Goal: Information Seeking & Learning: Learn about a topic

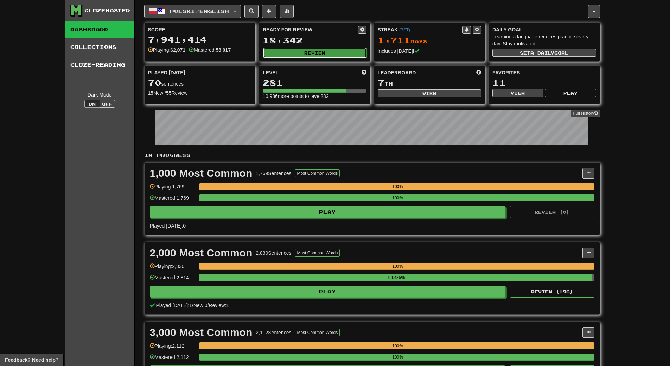
click at [341, 53] on button "Review" at bounding box center [315, 52] width 104 height 11
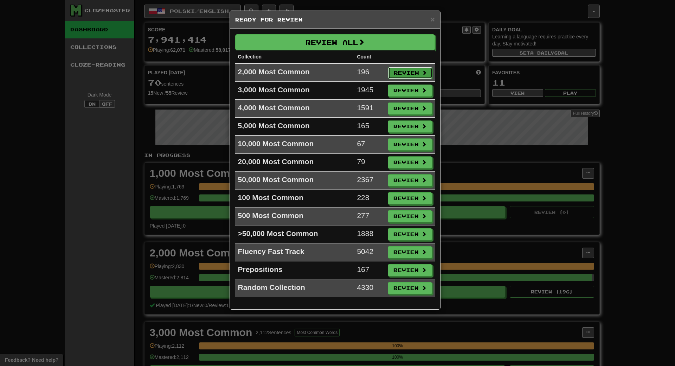
click at [409, 77] on button "Review" at bounding box center [410, 73] width 44 height 12
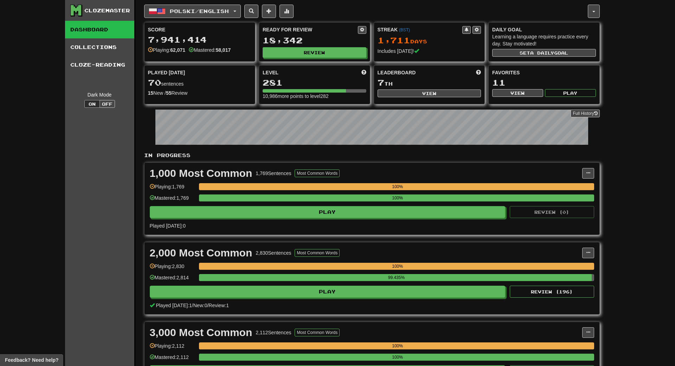
select select "**"
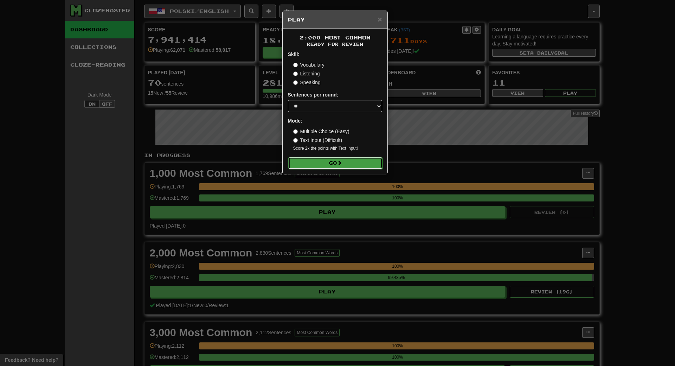
click at [366, 161] on button "Go" at bounding box center [335, 163] width 94 height 12
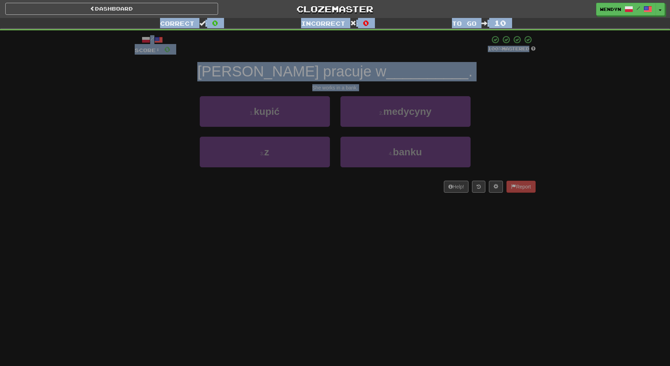
click at [365, 159] on div "Dashboard Clozemaster WendyN / Toggle Dropdown Dashboard Leaderboard Activity F…" at bounding box center [335, 183] width 670 height 366
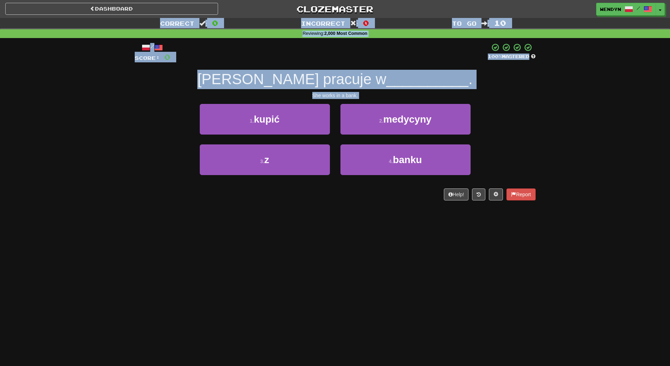
click at [527, 114] on div "1 . kupić 2 . medycyny" at bounding box center [335, 124] width 422 height 40
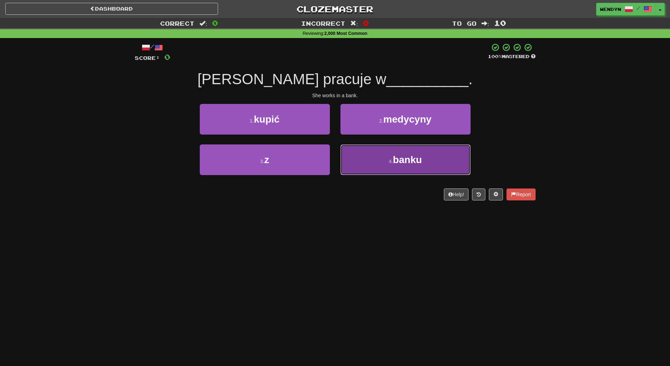
click at [389, 157] on button "4 . banku" at bounding box center [406, 159] width 130 height 31
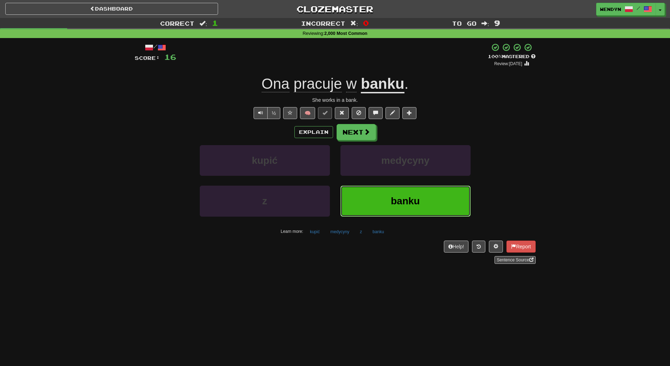
click at [409, 198] on span "banku" at bounding box center [405, 200] width 29 height 11
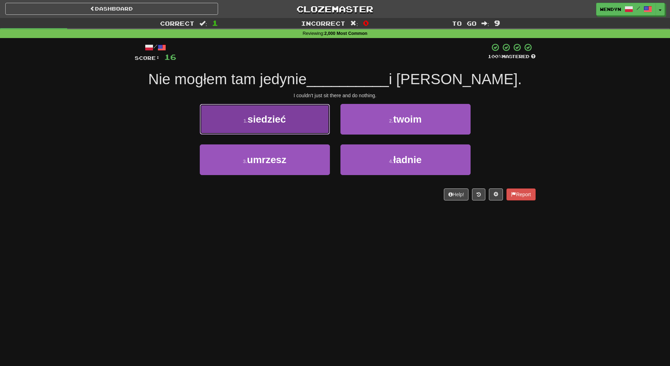
click at [287, 116] on button "1 . siedzieć" at bounding box center [265, 119] width 130 height 31
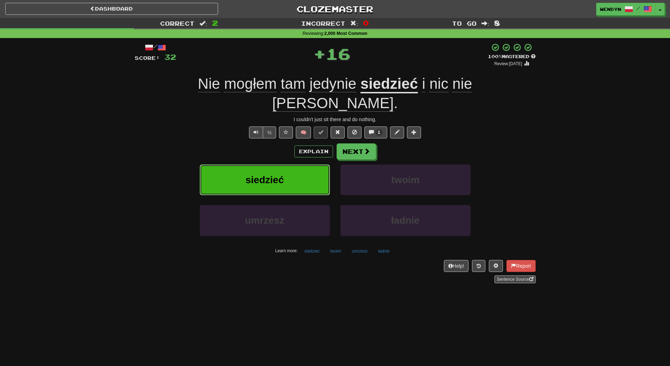
click at [299, 164] on button "siedzieć" at bounding box center [265, 179] width 130 height 31
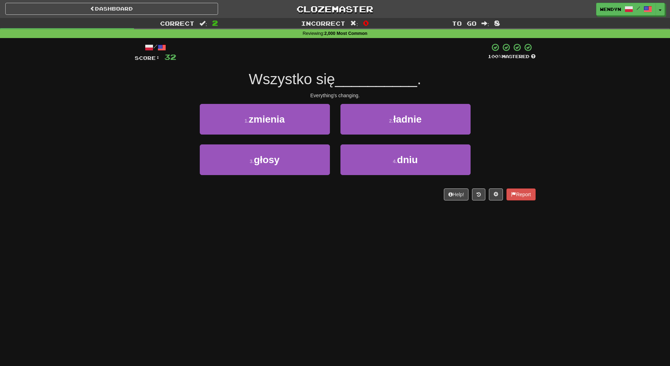
click at [307, 249] on div "Dashboard Clozemaster WendyN / Toggle Dropdown Dashboard Leaderboard Activity F…" at bounding box center [335, 183] width 670 height 366
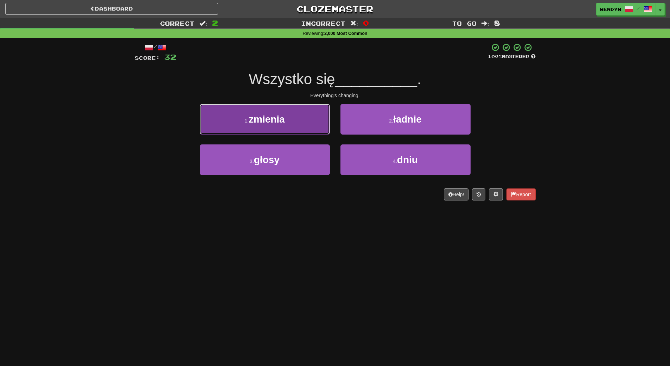
drag, startPoint x: 283, startPoint y: 116, endPoint x: 286, endPoint y: 122, distance: 6.9
click at [283, 116] on span "zmienia" at bounding box center [267, 119] width 36 height 11
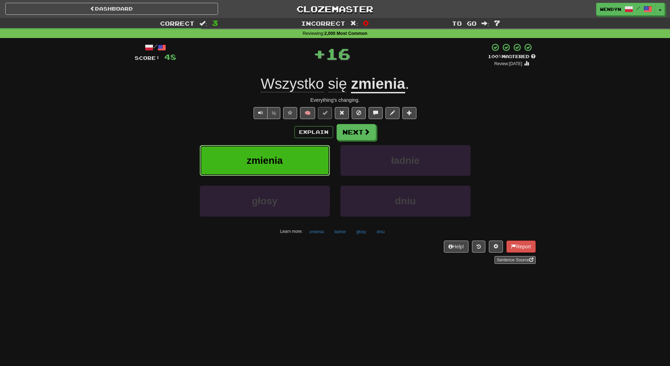
click at [304, 168] on button "zmienia" at bounding box center [265, 160] width 130 height 31
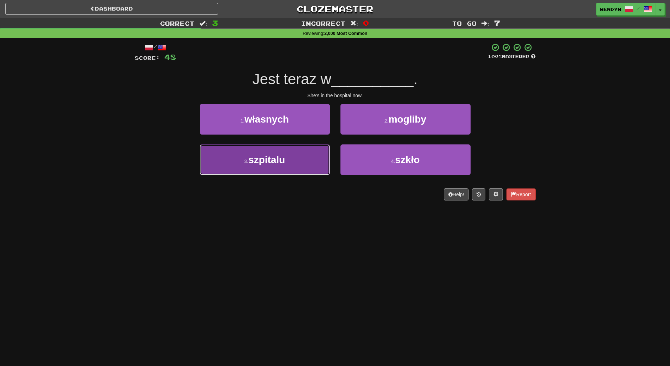
drag, startPoint x: 279, startPoint y: 152, endPoint x: 281, endPoint y: 190, distance: 37.7
click at [280, 154] on button "3 . szpitalu" at bounding box center [265, 159] width 130 height 31
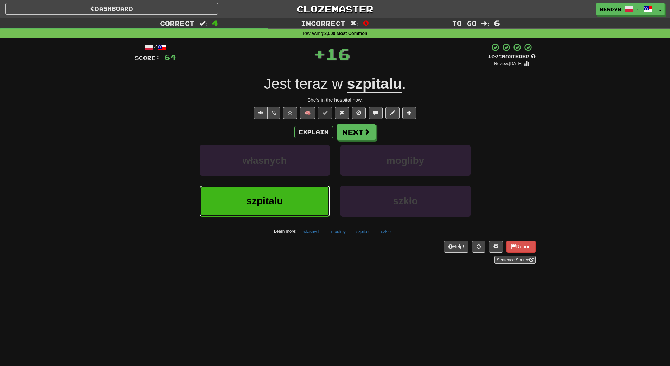
click at [281, 194] on button "szpitalu" at bounding box center [265, 200] width 130 height 31
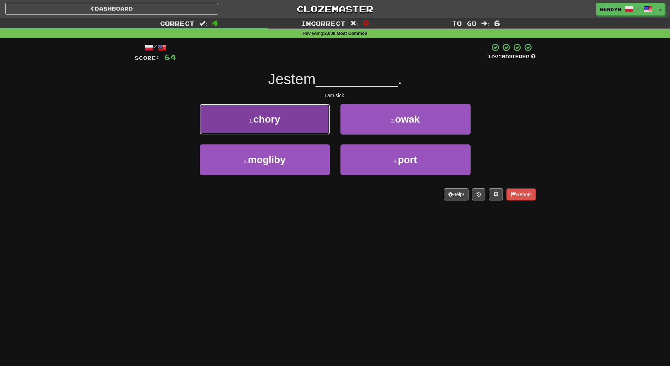
click at [285, 118] on button "1 . chory" at bounding box center [265, 119] width 130 height 31
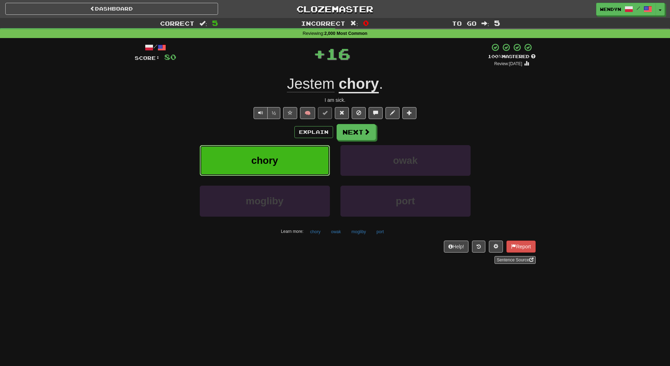
click at [287, 159] on button "chory" at bounding box center [265, 160] width 130 height 31
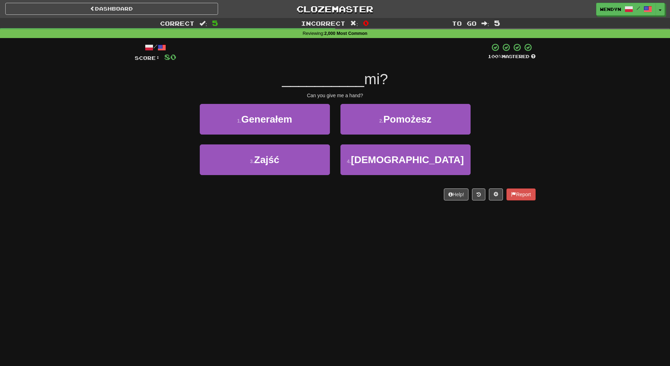
click at [294, 223] on div "Dashboard Clozemaster WendyN / Toggle Dropdown Dashboard Leaderboard Activity F…" at bounding box center [335, 183] width 670 height 366
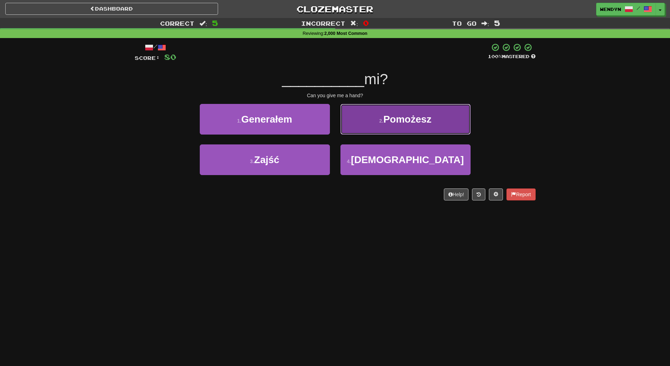
click at [437, 123] on button "2 . [GEOGRAPHIC_DATA]" at bounding box center [406, 119] width 130 height 31
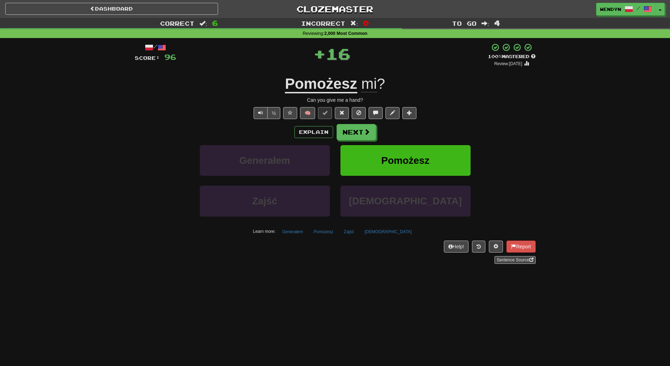
click at [436, 142] on div "Explain Next Generałem Pomożesz Zajść [DEMOGRAPHIC_DATA] Learn more: Generałem …" at bounding box center [335, 180] width 401 height 113
click at [435, 150] on button "Pomożesz" at bounding box center [406, 160] width 130 height 31
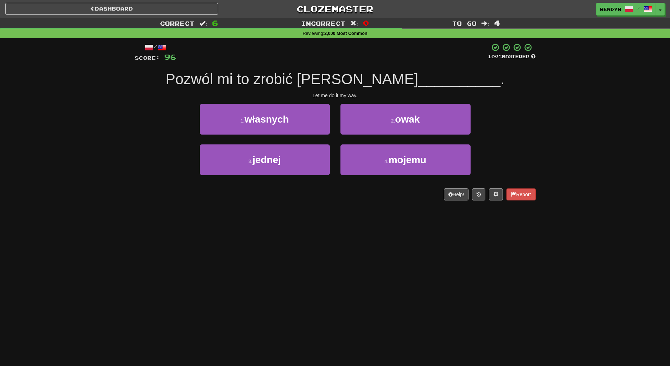
click at [339, 232] on div "Dashboard Clozemaster WendyN / Toggle Dropdown Dashboard Leaderboard Activity F…" at bounding box center [335, 183] width 670 height 366
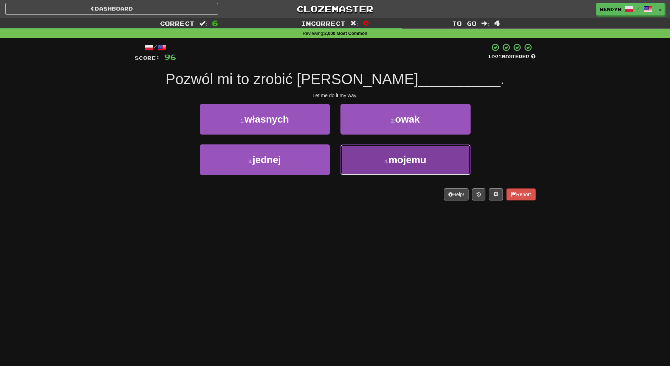
click at [403, 166] on button "4 . mojemu" at bounding box center [406, 159] width 130 height 31
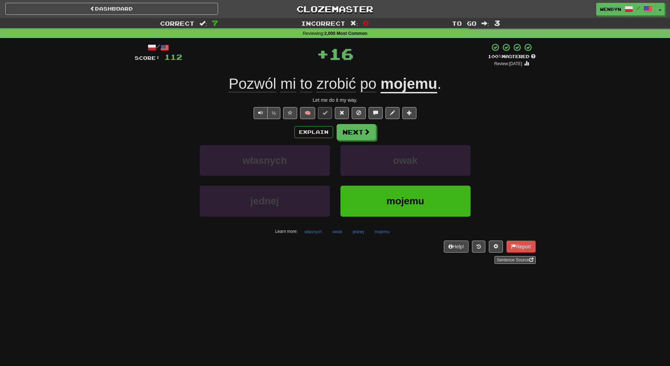
click at [411, 237] on div "/ Score: 112 + 16 100 % Mastered Review: [DATE] Pozwól mi to zrobić po mojemu .…" at bounding box center [335, 153] width 401 height 221
click at [412, 206] on span "mojemu" at bounding box center [406, 200] width 38 height 11
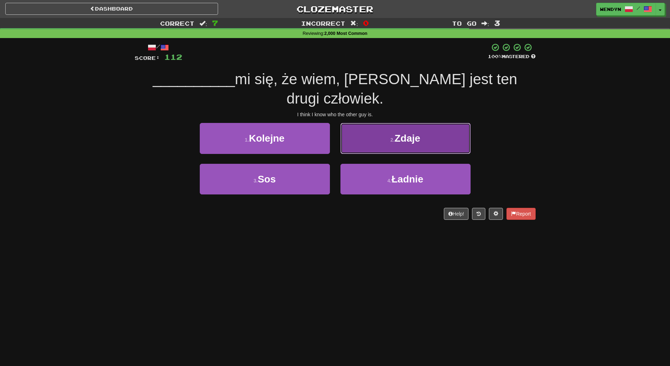
click at [455, 123] on button "2 . Zdaje" at bounding box center [406, 138] width 130 height 31
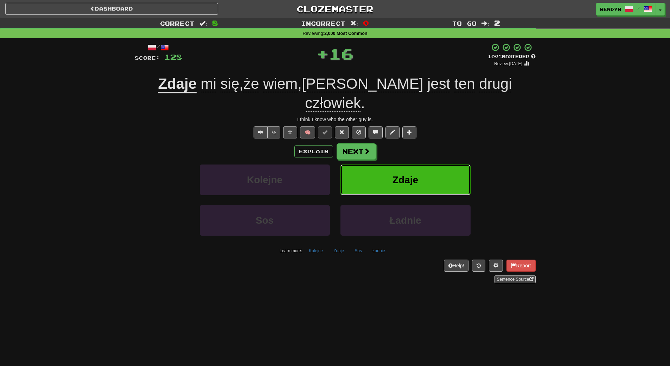
click at [444, 164] on button "Zdaje" at bounding box center [406, 179] width 130 height 31
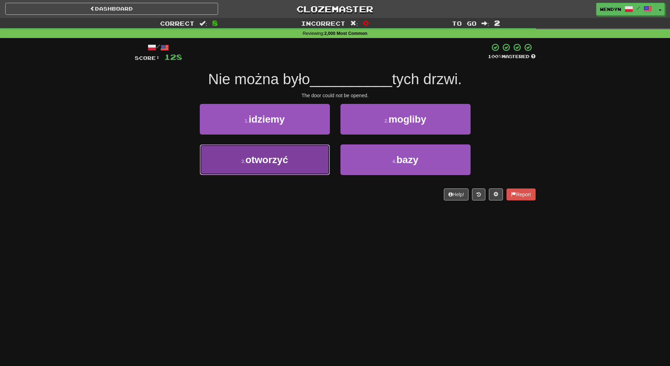
click at [293, 160] on button "3 . otworzyć" at bounding box center [265, 159] width 130 height 31
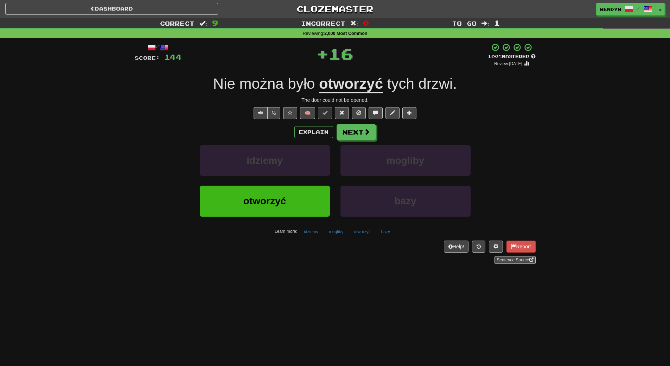
click at [306, 316] on div "Dashboard Clozemaster WendyN / Toggle Dropdown Dashboard Leaderboard Activity F…" at bounding box center [335, 183] width 670 height 366
click at [301, 205] on button "otworzyć" at bounding box center [265, 200] width 130 height 31
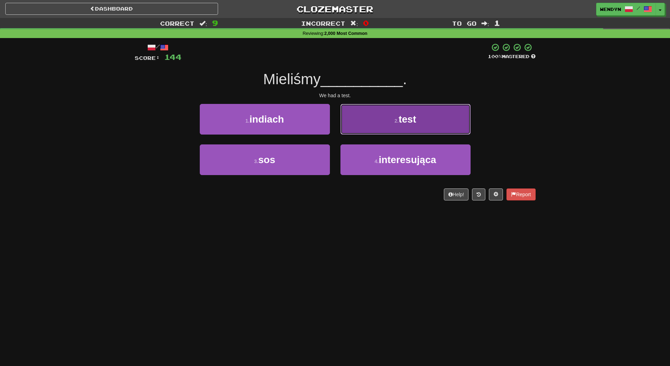
click at [449, 121] on button "2 . test" at bounding box center [406, 119] width 130 height 31
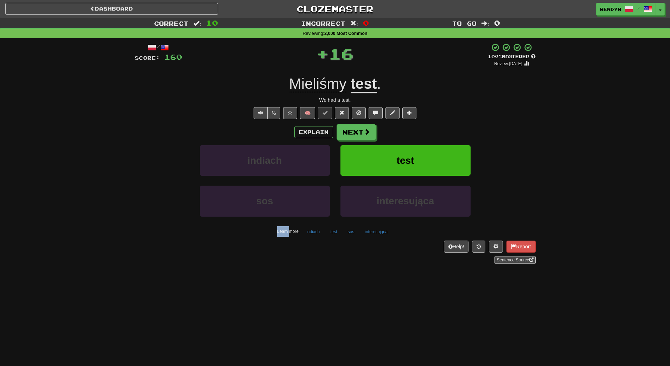
click at [449, 121] on div "/ Score: 160 + 16 100 % Mastered Review: [DATE] Mieliśmy test . We had a test. …" at bounding box center [335, 153] width 401 height 221
drag, startPoint x: 409, startPoint y: 288, endPoint x: 412, endPoint y: 230, distance: 58.1
click at [410, 272] on div "Dashboard Clozemaster WendyN / Toggle Dropdown Dashboard Leaderboard Activity F…" at bounding box center [335, 183] width 670 height 366
click at [417, 169] on button "test" at bounding box center [406, 160] width 130 height 31
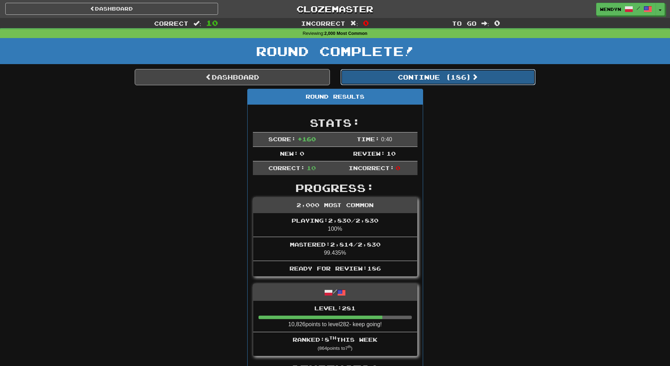
click at [483, 78] on button "Continue ( 186 )" at bounding box center [438, 77] width 195 height 16
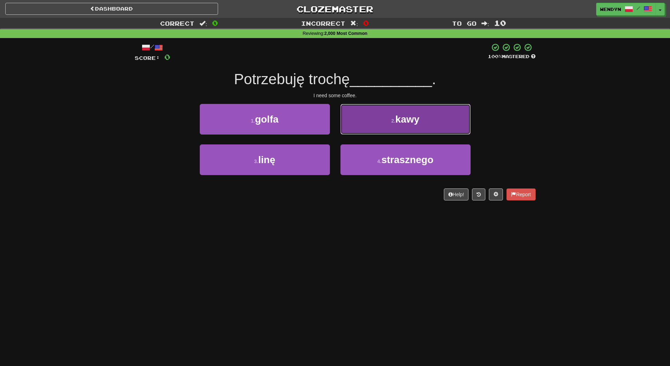
click at [413, 114] on span "kawy" at bounding box center [407, 119] width 24 height 11
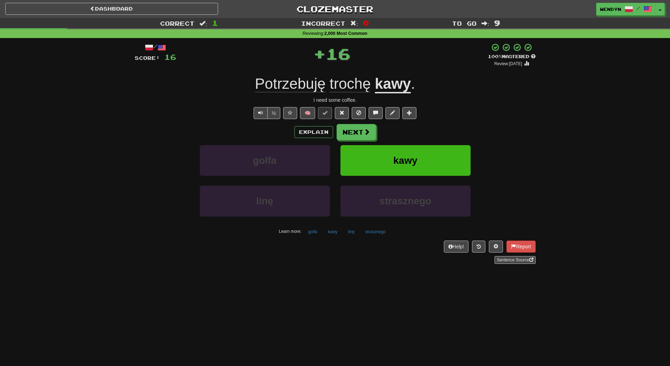
click at [433, 178] on div "kawy" at bounding box center [405, 165] width 141 height 40
click at [433, 161] on button "kawy" at bounding box center [406, 160] width 130 height 31
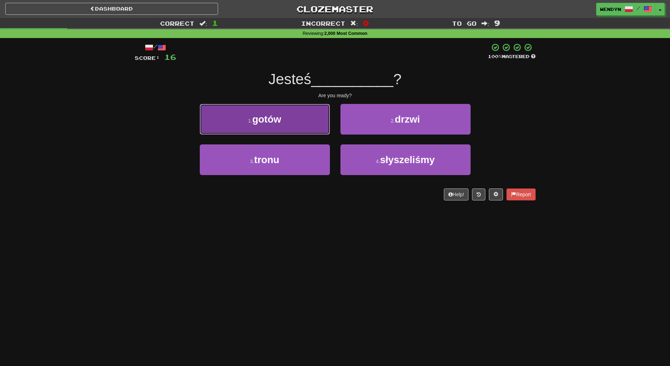
click at [284, 113] on button "1 . gotów" at bounding box center [265, 119] width 130 height 31
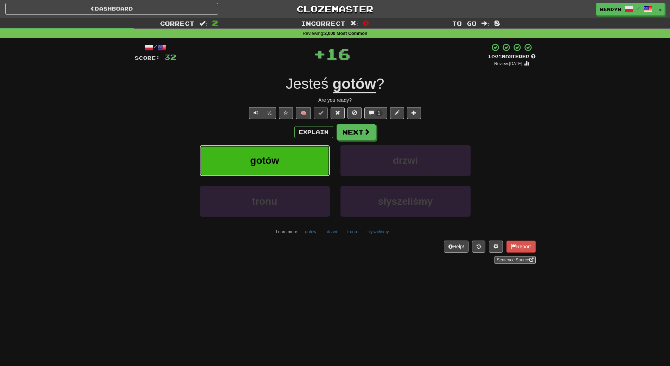
click at [289, 173] on button "gotów" at bounding box center [265, 160] width 130 height 31
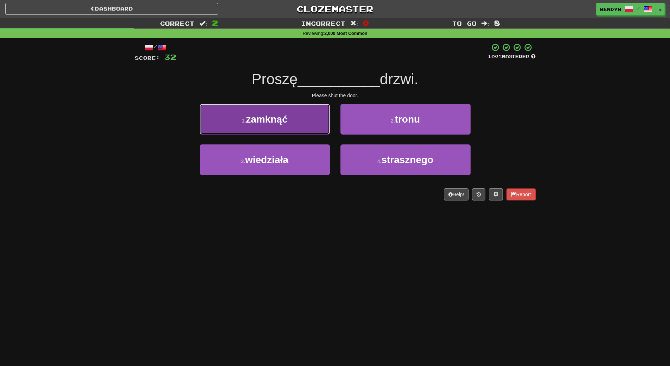
click at [263, 128] on button "1 . zamknąć" at bounding box center [265, 119] width 130 height 31
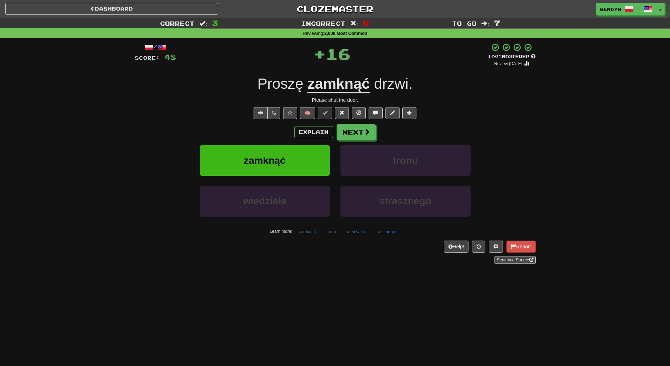
click at [263, 128] on div "Explain Next" at bounding box center [335, 132] width 401 height 16
click at [263, 151] on button "zamknąć" at bounding box center [265, 160] width 130 height 31
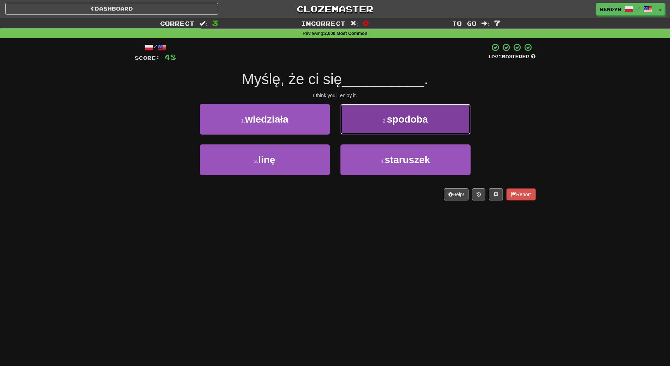
click at [440, 129] on button "2 . spodoba" at bounding box center [406, 119] width 130 height 31
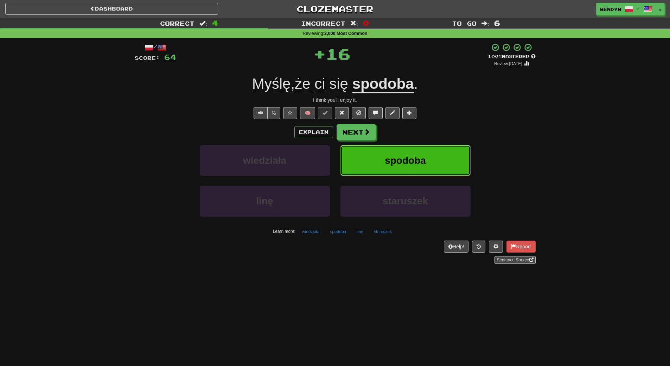
click at [420, 160] on span "spodoba" at bounding box center [405, 160] width 41 height 11
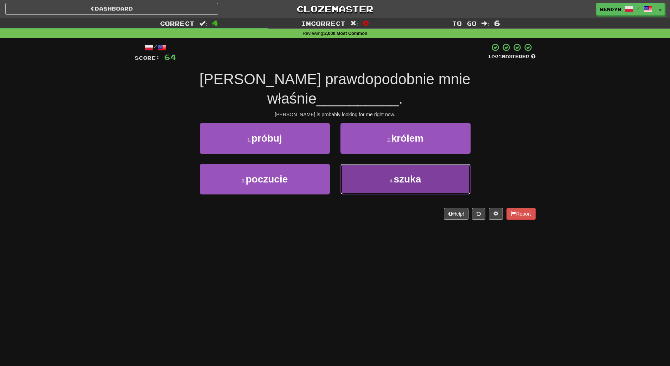
click at [387, 169] on button "4 . szuka" at bounding box center [406, 179] width 130 height 31
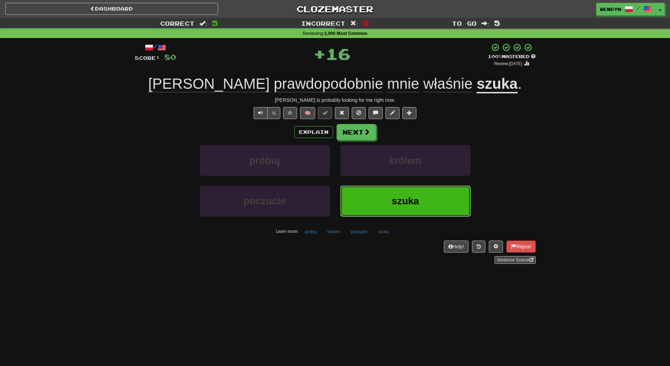
click at [388, 215] on button "szuka" at bounding box center [406, 200] width 130 height 31
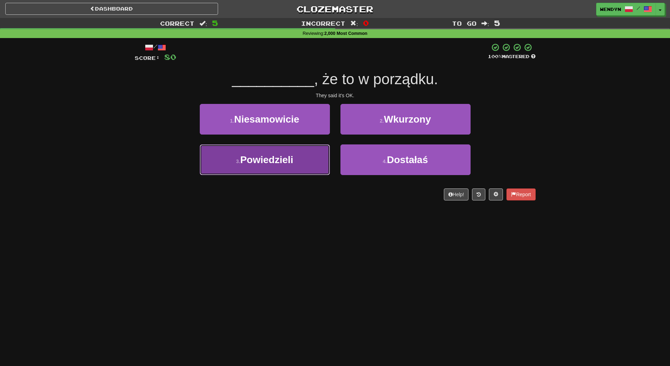
drag, startPoint x: 280, startPoint y: 158, endPoint x: 291, endPoint y: 208, distance: 51.9
click at [281, 160] on span "Powiedzieli" at bounding box center [266, 159] width 53 height 11
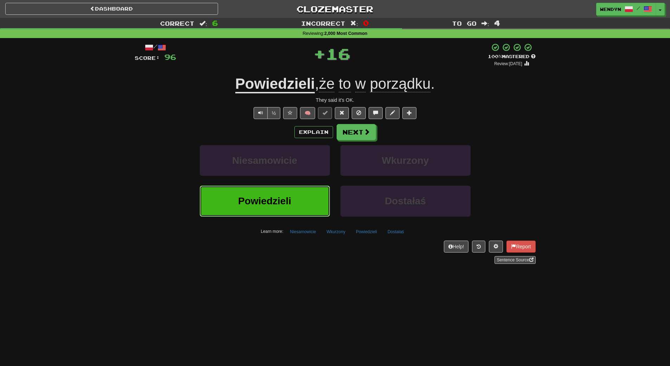
drag, startPoint x: 292, startPoint y: 211, endPoint x: 291, endPoint y: 180, distance: 31.0
click at [291, 183] on div "Niesamowicie Wkurzony Powiedzieli Dostałaś Learn more: Niesamowicie Wkurzony Po…" at bounding box center [335, 191] width 412 height 92
drag, startPoint x: 298, startPoint y: 204, endPoint x: 298, endPoint y: 186, distance: 17.6
click at [298, 186] on button "Powiedzieli" at bounding box center [265, 200] width 130 height 31
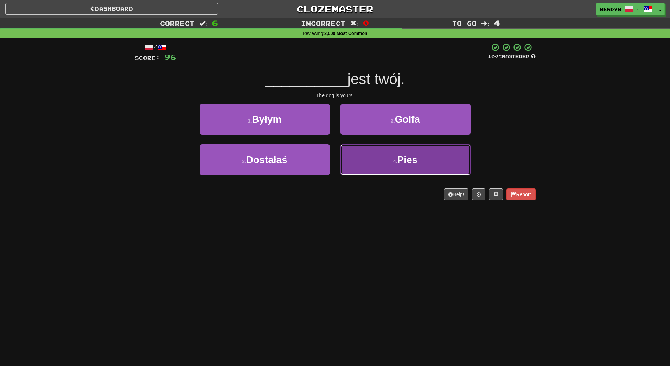
drag, startPoint x: 389, startPoint y: 168, endPoint x: 394, endPoint y: 192, distance: 24.0
click at [390, 169] on button "4 . Pies" at bounding box center [406, 159] width 130 height 31
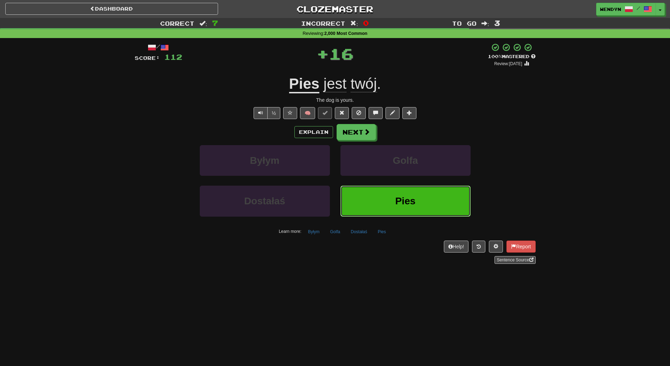
click at [395, 196] on button "Pies" at bounding box center [406, 200] width 130 height 31
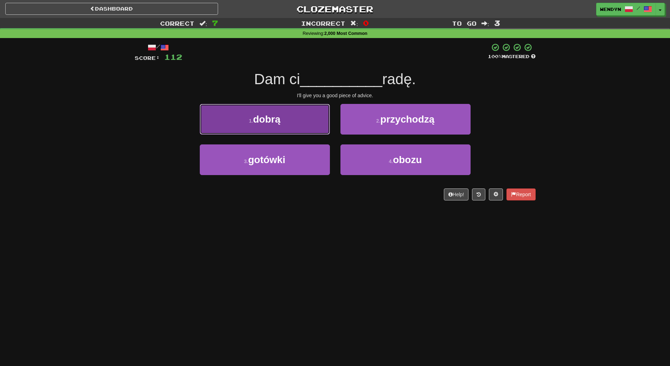
click at [285, 123] on button "1 . dobrą" at bounding box center [265, 119] width 130 height 31
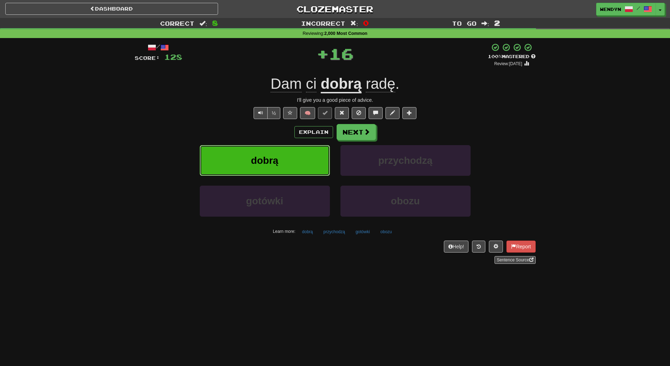
click at [285, 151] on button "dobrą" at bounding box center [265, 160] width 130 height 31
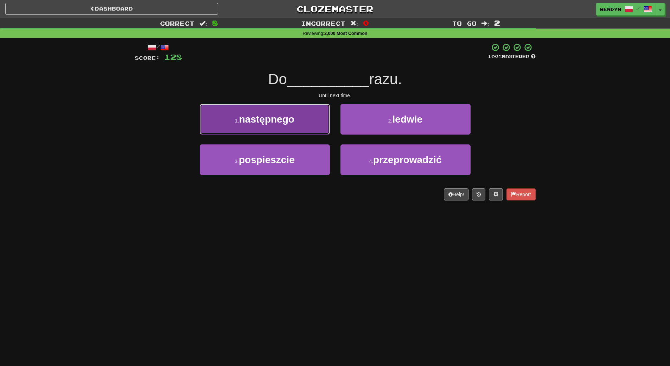
click at [300, 121] on button "1 . następnego" at bounding box center [265, 119] width 130 height 31
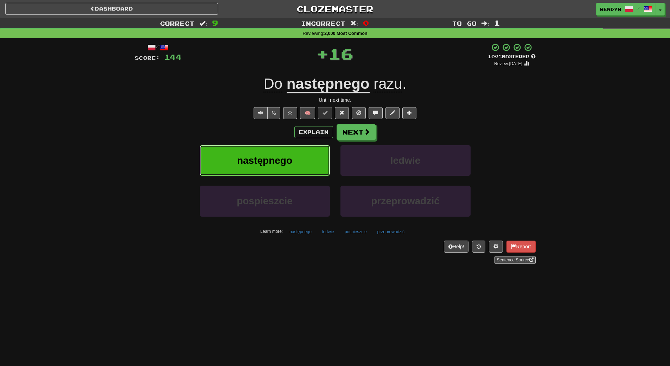
click at [299, 160] on button "następnego" at bounding box center [265, 160] width 130 height 31
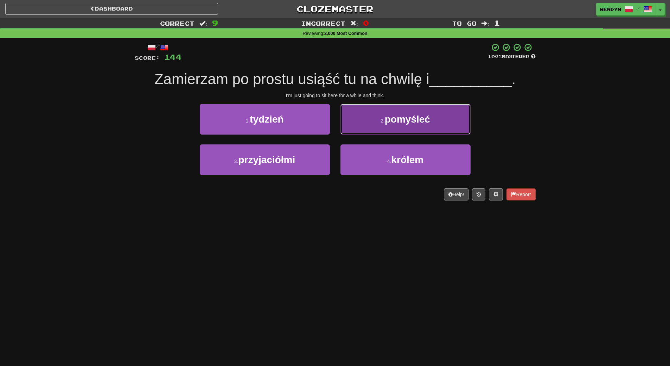
click at [443, 117] on button "2 . pomyśleć" at bounding box center [406, 119] width 130 height 31
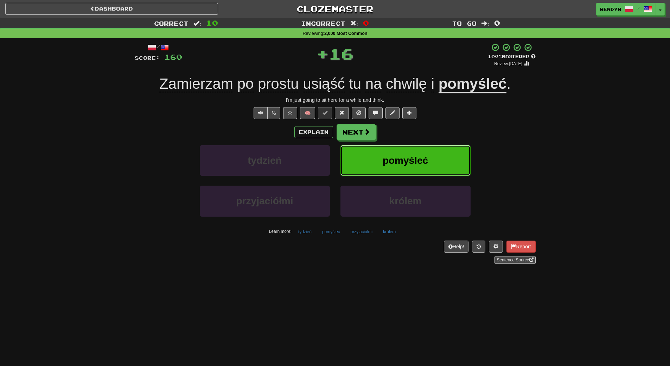
click at [445, 154] on button "pomyśleć" at bounding box center [406, 160] width 130 height 31
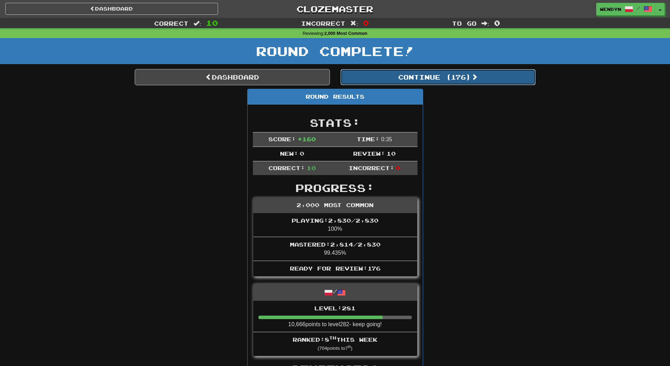
click at [450, 78] on button "Continue ( 176 )" at bounding box center [438, 77] width 195 height 16
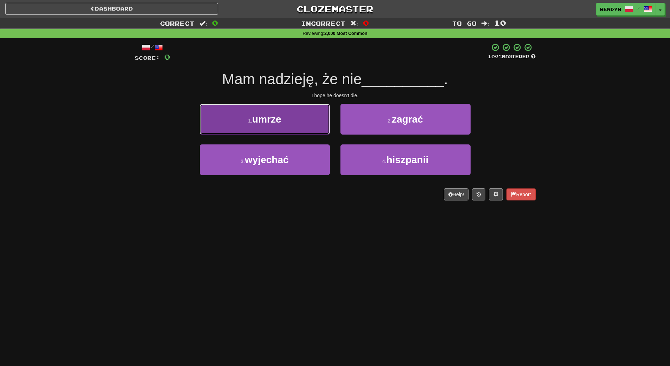
click at [287, 128] on button "1 . umrze" at bounding box center [265, 119] width 130 height 31
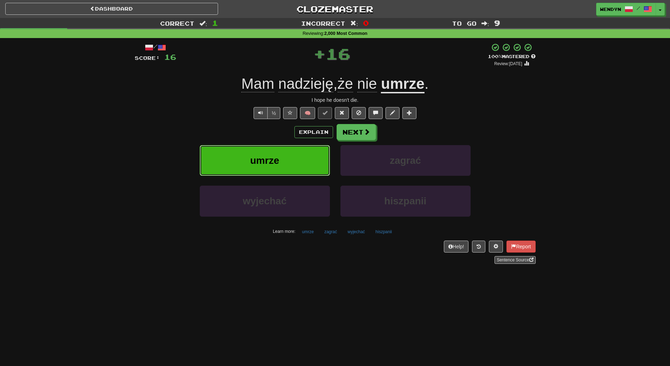
click at [288, 156] on button "umrze" at bounding box center [265, 160] width 130 height 31
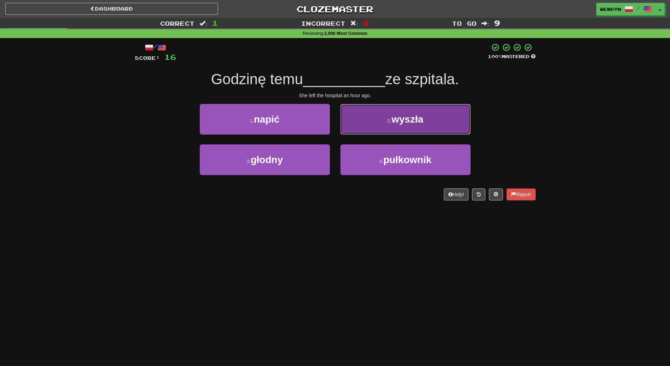
click at [399, 122] on span "wyszła" at bounding box center [408, 119] width 32 height 11
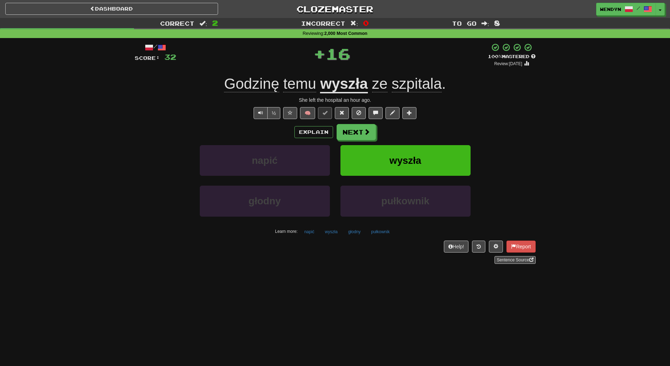
drag, startPoint x: 473, startPoint y: 107, endPoint x: 464, endPoint y: 136, distance: 30.7
click at [473, 108] on div "½ 🧠" at bounding box center [335, 113] width 401 height 12
click at [452, 167] on button "wyszła" at bounding box center [406, 160] width 130 height 31
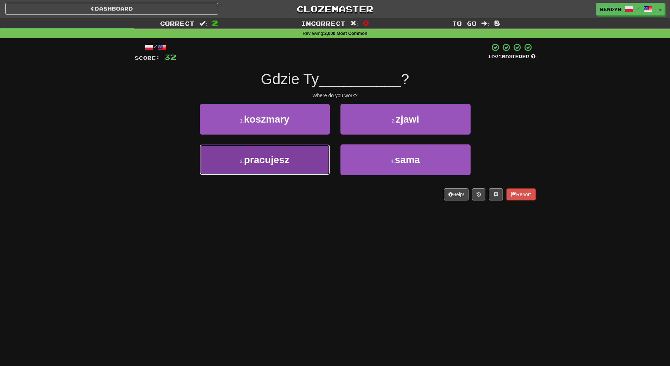
click at [278, 163] on span "pracujesz" at bounding box center [266, 159] width 45 height 11
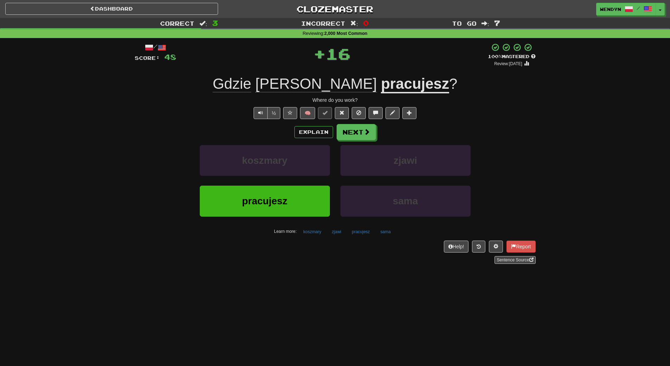
drag, startPoint x: 285, startPoint y: 296, endPoint x: 284, endPoint y: 247, distance: 49.3
click at [285, 286] on div "Dashboard Clozemaster WendyN / Toggle Dropdown Dashboard Leaderboard Activity F…" at bounding box center [335, 183] width 670 height 366
click at [279, 211] on button "pracujesz" at bounding box center [265, 200] width 130 height 31
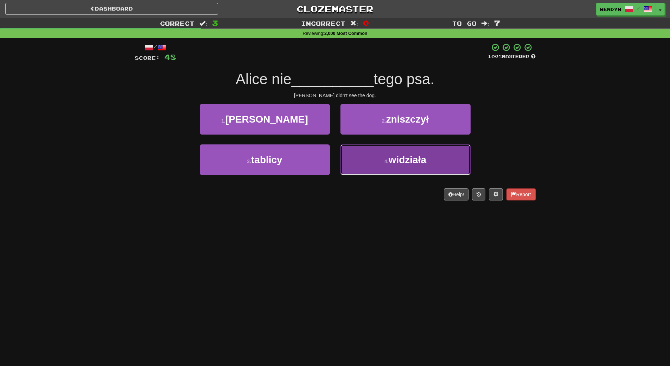
click at [424, 169] on button "4 . widziała" at bounding box center [406, 159] width 130 height 31
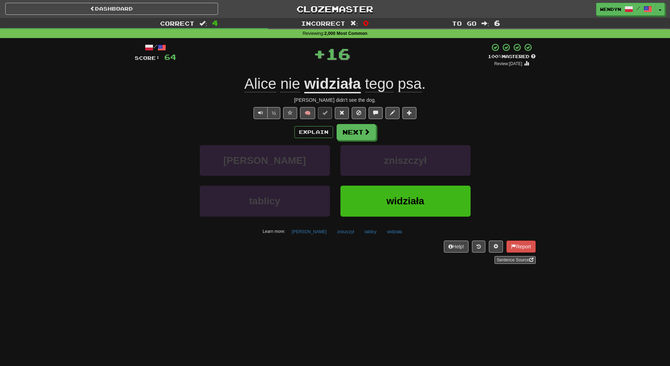
drag, startPoint x: 423, startPoint y: 245, endPoint x: 421, endPoint y: 213, distance: 31.7
click at [422, 238] on div "/ Score: 64 + 16 100 % Mastered Review: [DATE] [PERSON_NAME] nie widziała tego …" at bounding box center [335, 153] width 401 height 221
click at [418, 192] on button "widziała" at bounding box center [406, 200] width 130 height 31
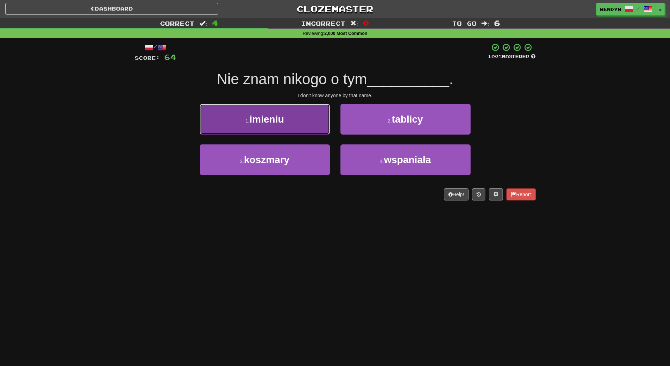
click at [265, 118] on span "imieniu" at bounding box center [266, 119] width 34 height 11
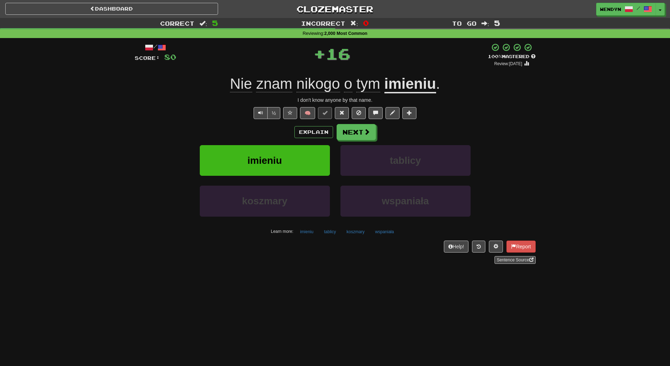
click at [267, 135] on div "Explain Next" at bounding box center [335, 132] width 401 height 16
click at [269, 162] on span "imieniu" at bounding box center [264, 160] width 34 height 11
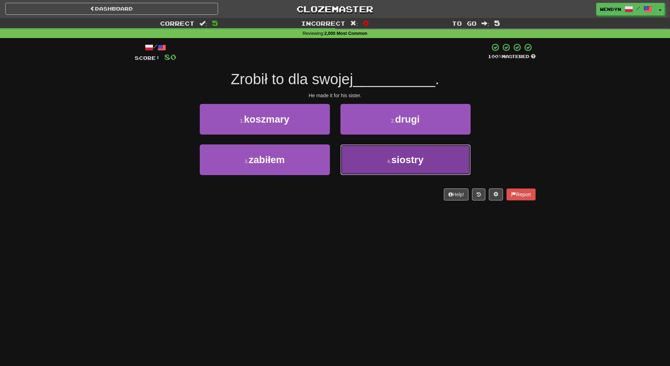
click at [439, 164] on button "4 . siostry" at bounding box center [406, 159] width 130 height 31
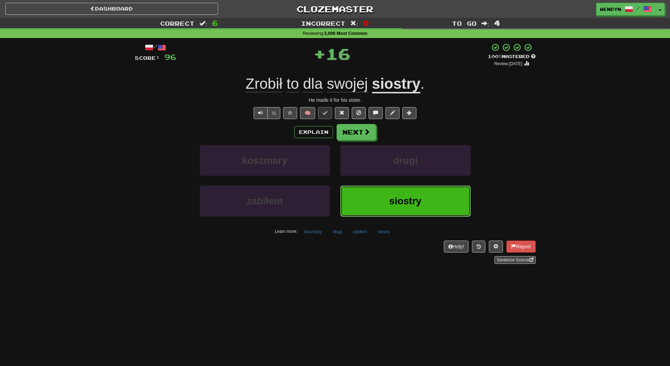
click at [416, 209] on button "siostry" at bounding box center [406, 200] width 130 height 31
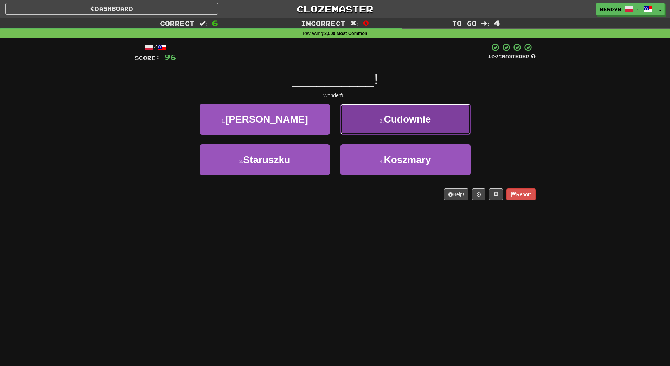
click at [428, 126] on button "2 . [GEOGRAPHIC_DATA]" at bounding box center [406, 119] width 130 height 31
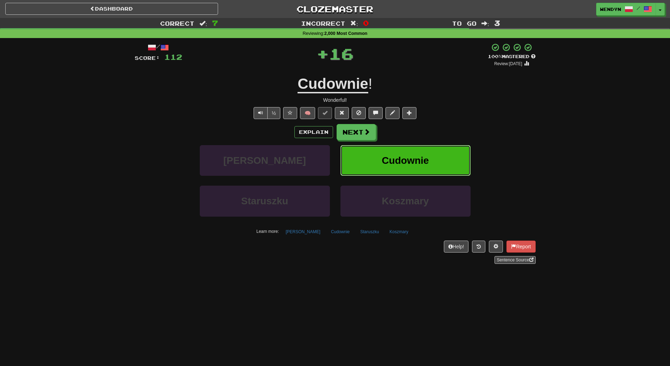
click at [432, 154] on button "Cudownie" at bounding box center [406, 160] width 130 height 31
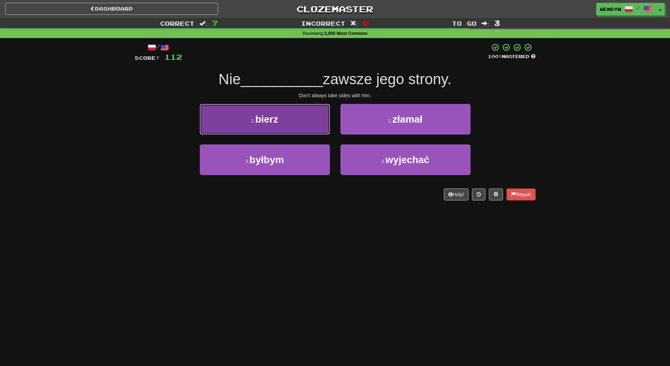
click at [280, 128] on button "1 . bierz" at bounding box center [265, 119] width 130 height 31
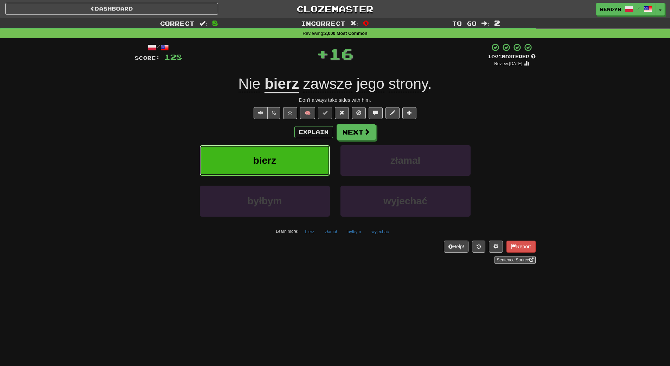
click at [281, 155] on button "bierz" at bounding box center [265, 160] width 130 height 31
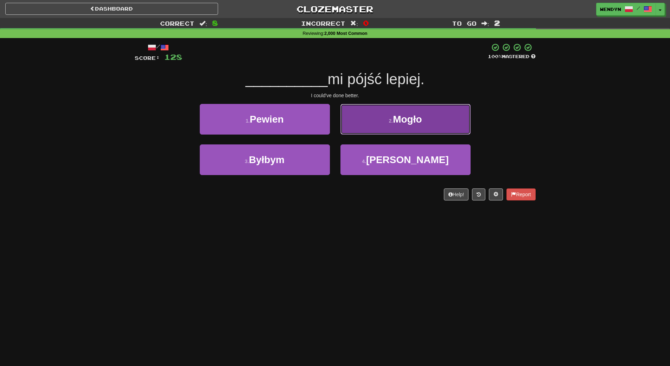
click at [419, 122] on span "Mogło" at bounding box center [407, 119] width 29 height 11
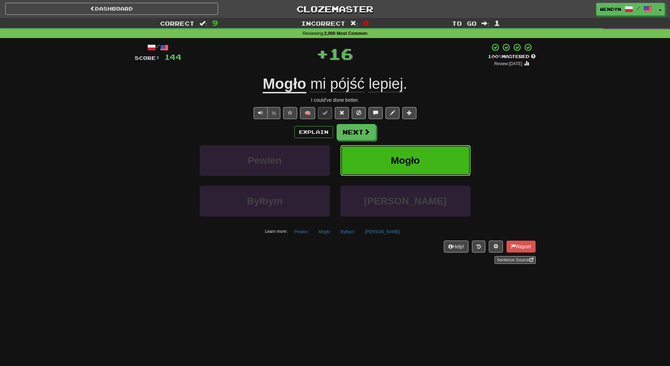
click at [428, 154] on button "Mogło" at bounding box center [406, 160] width 130 height 31
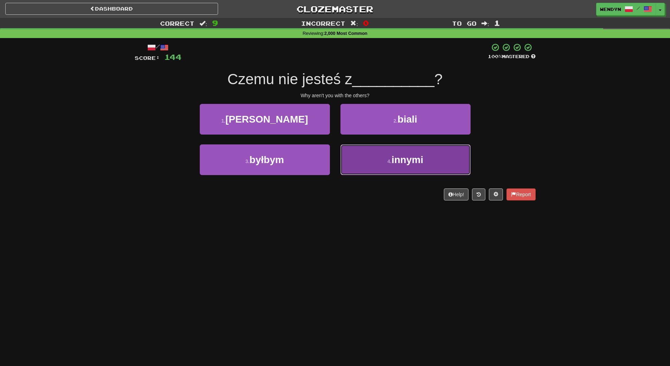
click at [388, 163] on small "4 ." at bounding box center [390, 161] width 4 height 6
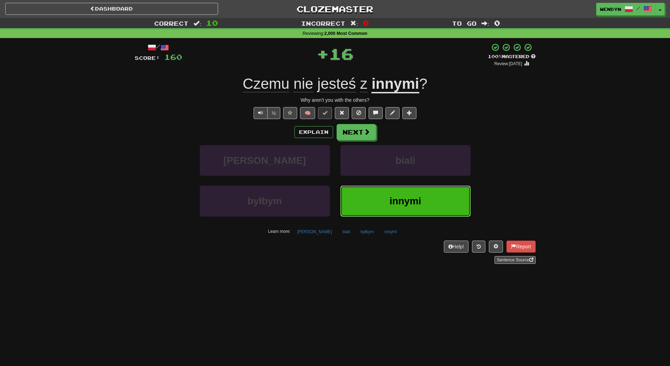
click at [393, 193] on button "innymi" at bounding box center [406, 200] width 130 height 31
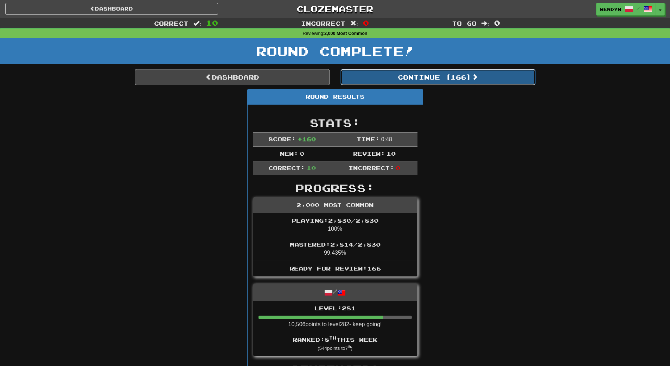
click at [461, 81] on button "Continue ( 166 )" at bounding box center [438, 77] width 195 height 16
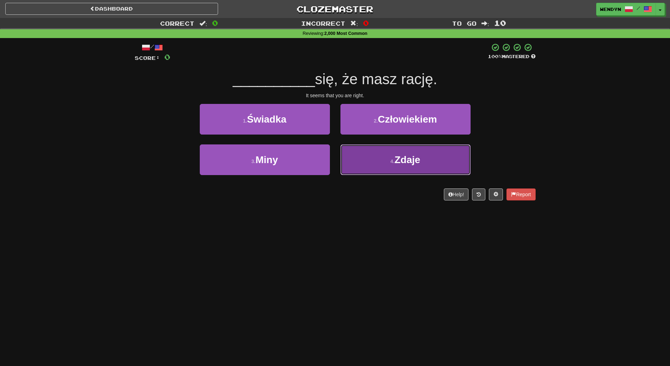
click at [409, 166] on button "4 . Zdaje" at bounding box center [406, 159] width 130 height 31
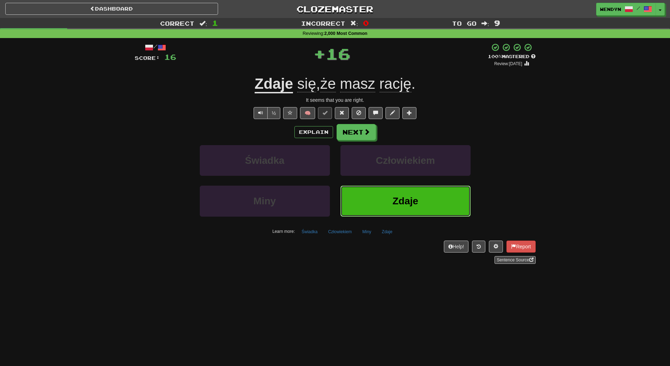
click at [403, 207] on button "Zdaje" at bounding box center [406, 200] width 130 height 31
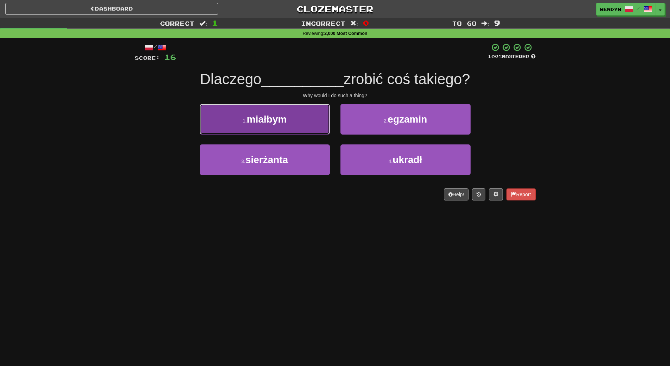
click at [255, 122] on span "miałbym" at bounding box center [267, 119] width 40 height 11
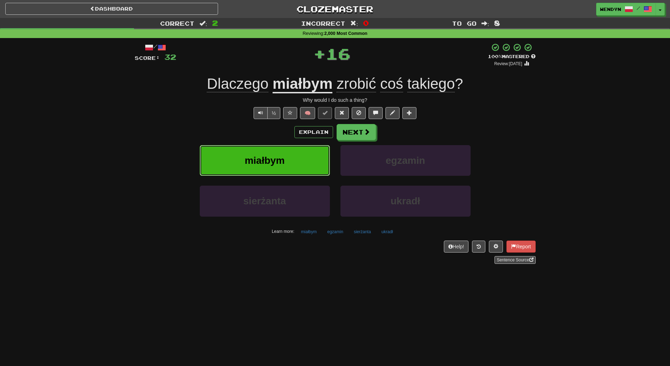
click at [257, 147] on button "miałbym" at bounding box center [265, 160] width 130 height 31
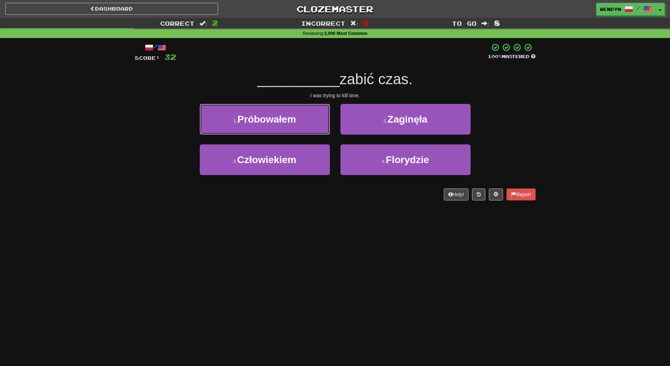
drag, startPoint x: 276, startPoint y: 119, endPoint x: 276, endPoint y: 142, distance: 23.2
click at [276, 119] on span "Próbowałem" at bounding box center [266, 119] width 58 height 11
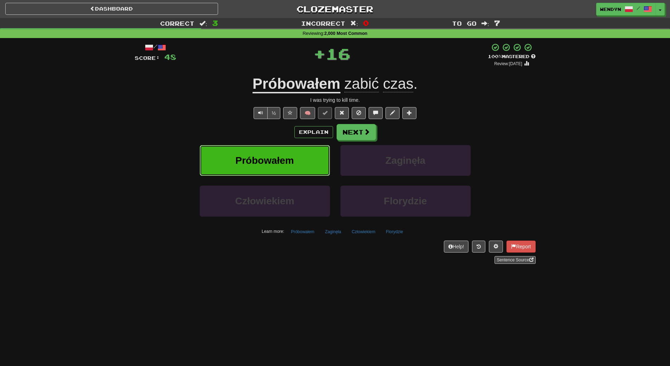
click at [276, 157] on span "Próbowałem" at bounding box center [264, 160] width 58 height 11
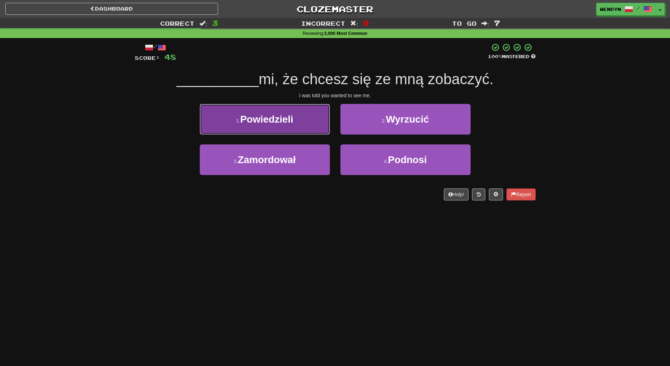
click at [275, 125] on button "1 . [GEOGRAPHIC_DATA]" at bounding box center [265, 119] width 130 height 31
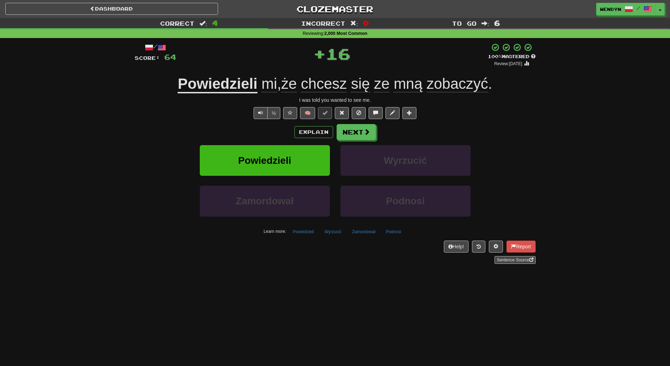
click at [274, 132] on div "Explain Next" at bounding box center [335, 132] width 401 height 16
click at [274, 151] on button "Powiedzieli" at bounding box center [265, 160] width 130 height 31
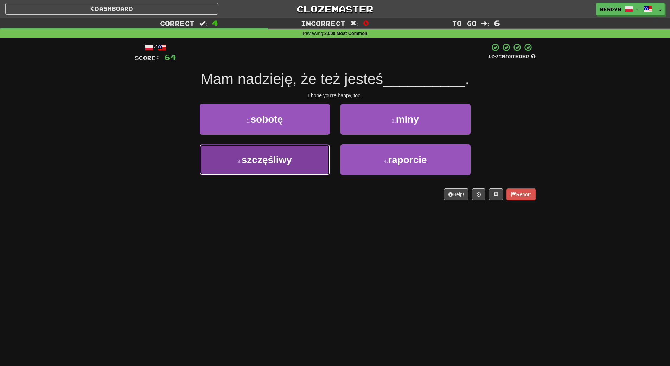
click at [278, 160] on span "szczęśliwy" at bounding box center [267, 159] width 50 height 11
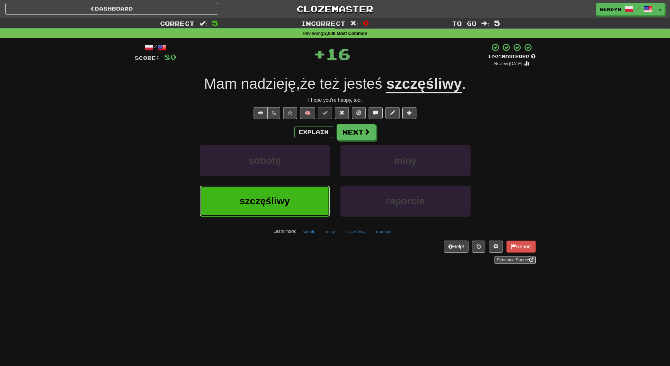
click at [263, 208] on button "szczęśliwy" at bounding box center [265, 200] width 130 height 31
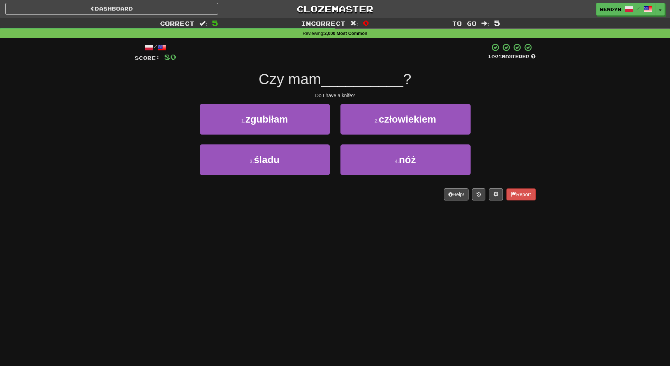
click at [263, 208] on div "/ Score: 80 100 % Mastered Czy mam __________ ? Do I have a knife? 1 . zgubiłam…" at bounding box center [335, 124] width 401 height 172
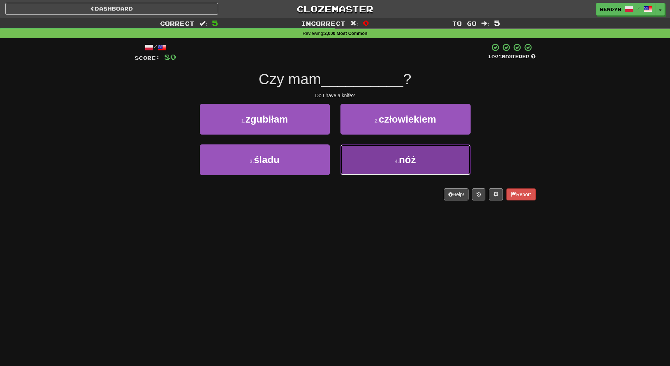
click at [387, 166] on button "4 . nóż" at bounding box center [406, 159] width 130 height 31
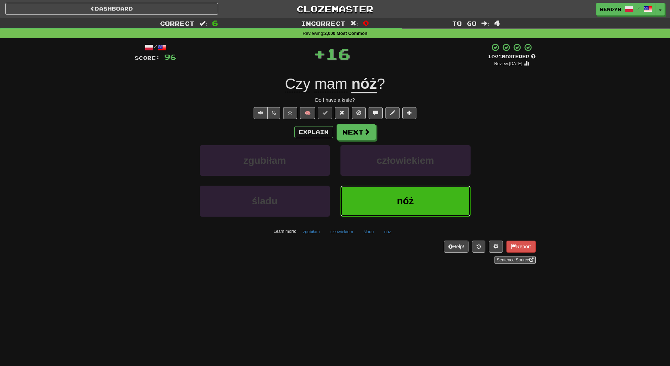
click at [386, 201] on button "nóż" at bounding box center [406, 200] width 130 height 31
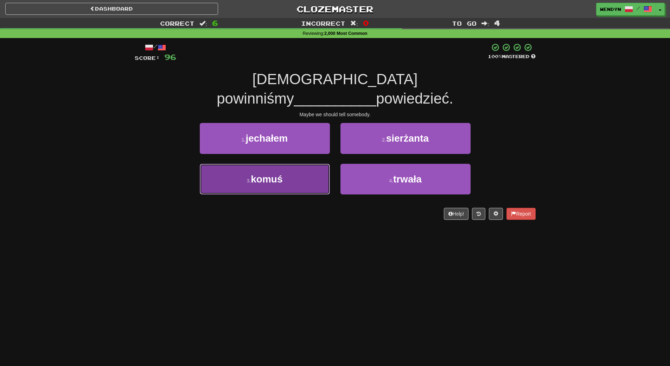
click at [295, 164] on button "3 . komuś" at bounding box center [265, 179] width 130 height 31
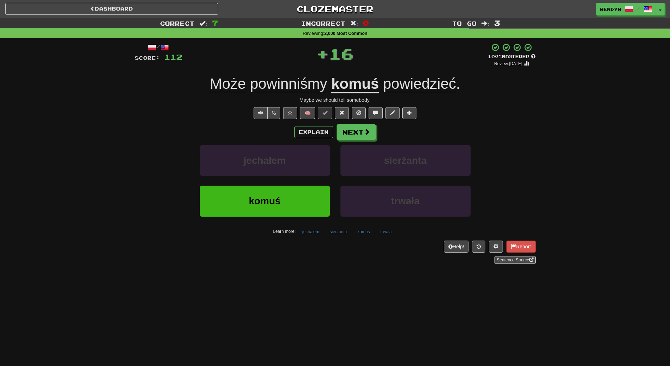
click at [299, 258] on div "Sentence Source" at bounding box center [335, 260] width 401 height 8
click at [299, 206] on button "komuś" at bounding box center [265, 200] width 130 height 31
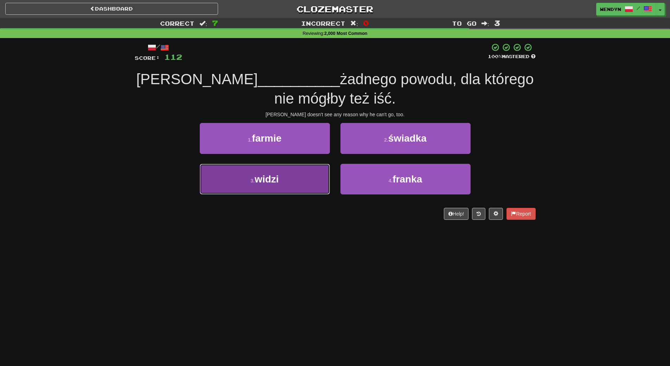
click at [311, 188] on button "3 . widzi" at bounding box center [265, 179] width 130 height 31
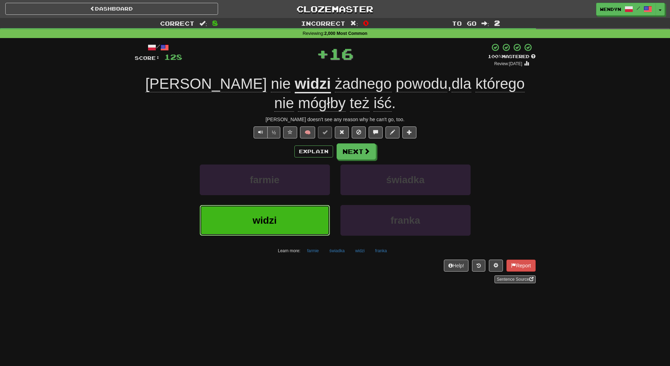
click at [305, 225] on button "widzi" at bounding box center [265, 220] width 130 height 31
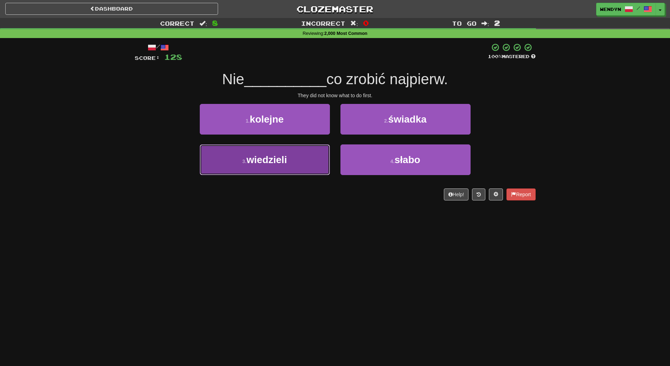
click at [302, 166] on button "3 . wiedzieli" at bounding box center [265, 159] width 130 height 31
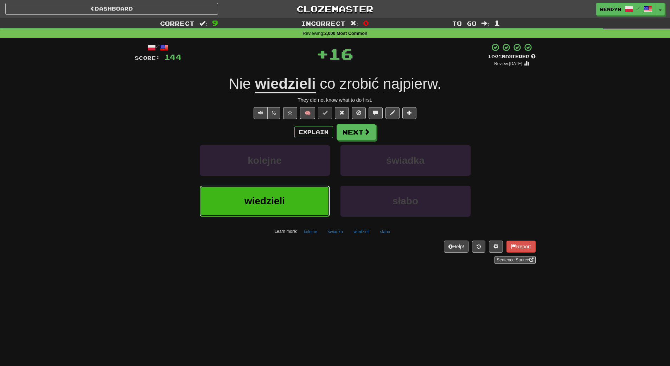
click at [284, 201] on span "wiedzieli" at bounding box center [264, 200] width 40 height 11
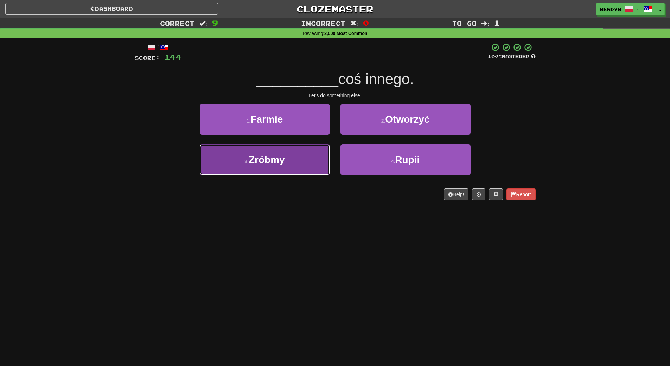
click at [293, 163] on button "3 . Zróbmy" at bounding box center [265, 159] width 130 height 31
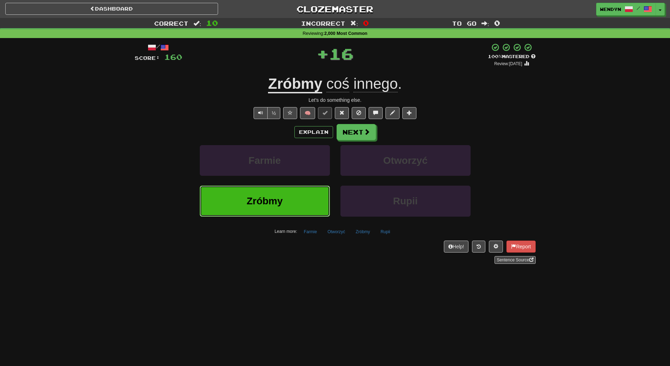
click at [294, 197] on button "Zróbmy" at bounding box center [265, 200] width 130 height 31
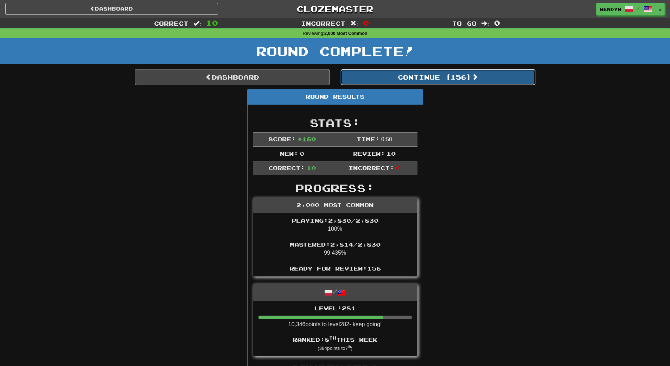
click at [459, 81] on button "Continue ( 156 )" at bounding box center [438, 77] width 195 height 16
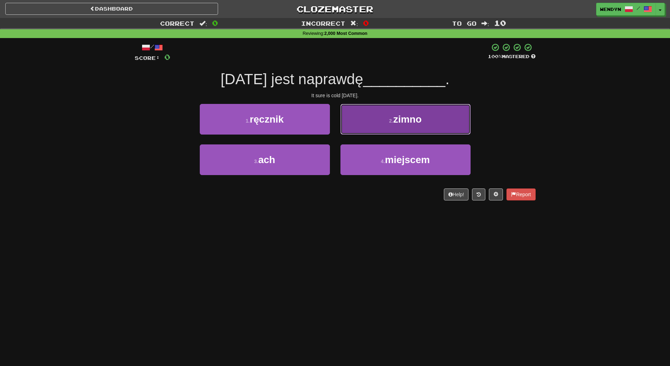
click at [420, 134] on button "2 . zimno" at bounding box center [406, 119] width 130 height 31
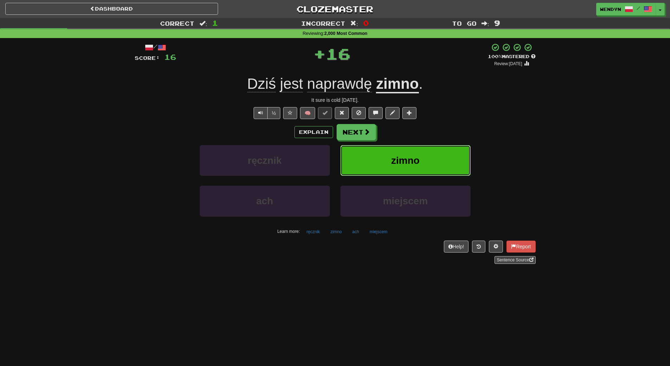
click at [421, 157] on button "zimno" at bounding box center [406, 160] width 130 height 31
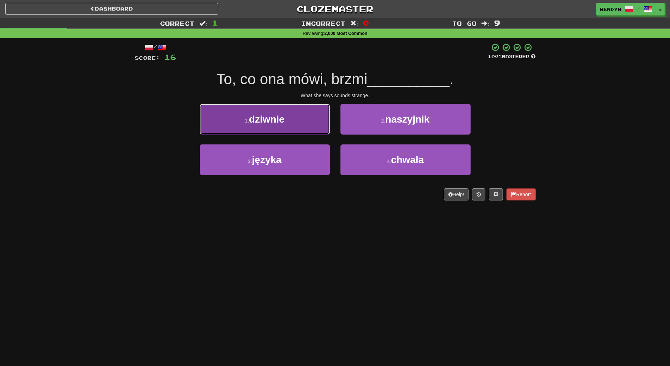
click at [297, 125] on button "1 . dziwnie" at bounding box center [265, 119] width 130 height 31
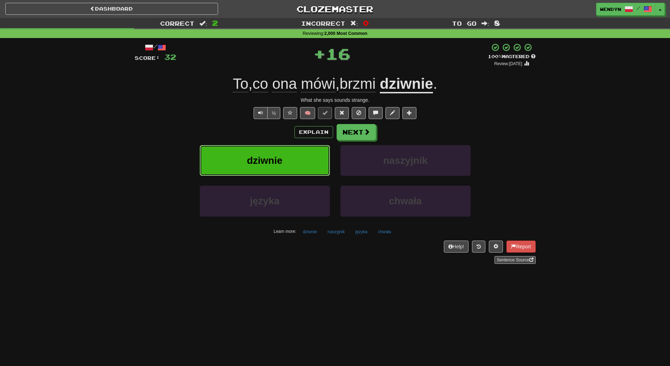
click at [288, 159] on button "dziwnie" at bounding box center [265, 160] width 130 height 31
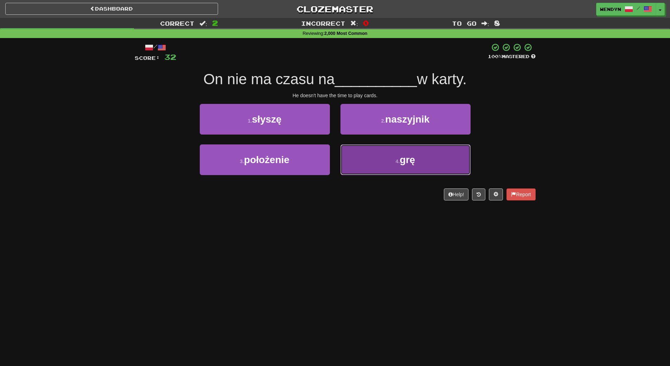
click at [403, 158] on span "grę" at bounding box center [407, 159] width 15 height 11
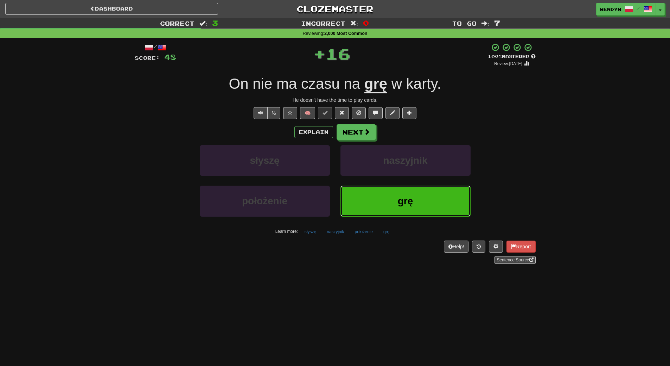
click at [407, 187] on button "grę" at bounding box center [406, 200] width 130 height 31
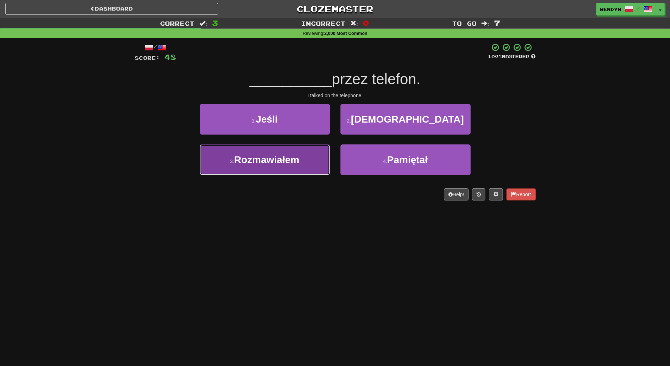
click at [305, 165] on button "3 . Rozmawiałem" at bounding box center [265, 159] width 130 height 31
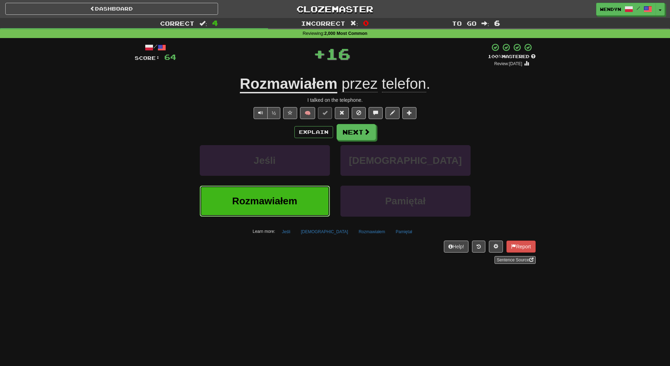
click at [304, 193] on button "Rozmawiałem" at bounding box center [265, 200] width 130 height 31
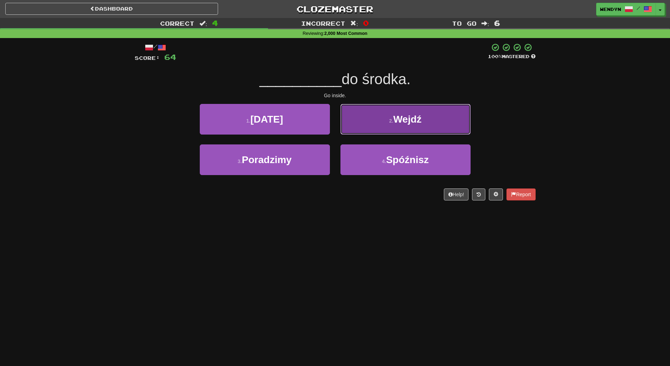
click at [434, 117] on button "2 . Wejdź" at bounding box center [406, 119] width 130 height 31
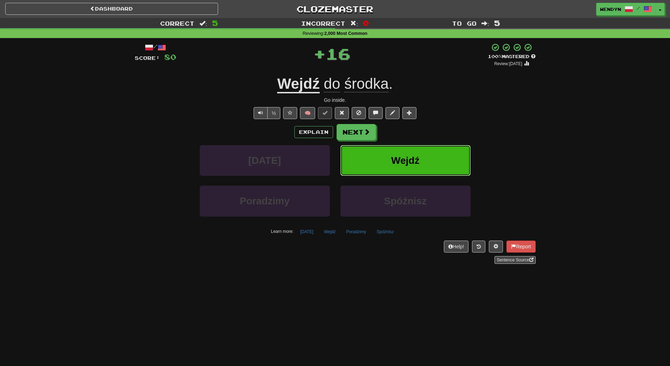
click at [427, 155] on button "Wejdź" at bounding box center [406, 160] width 130 height 31
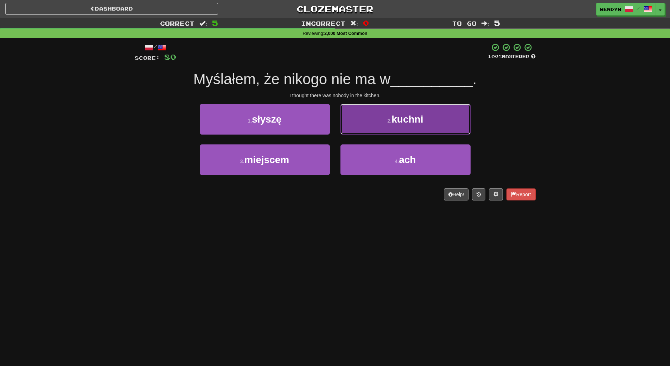
click at [436, 112] on button "2 . kuchni" at bounding box center [406, 119] width 130 height 31
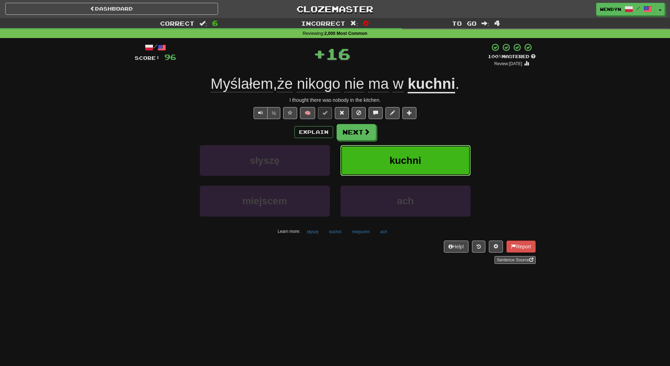
click at [428, 157] on button "kuchni" at bounding box center [406, 160] width 130 height 31
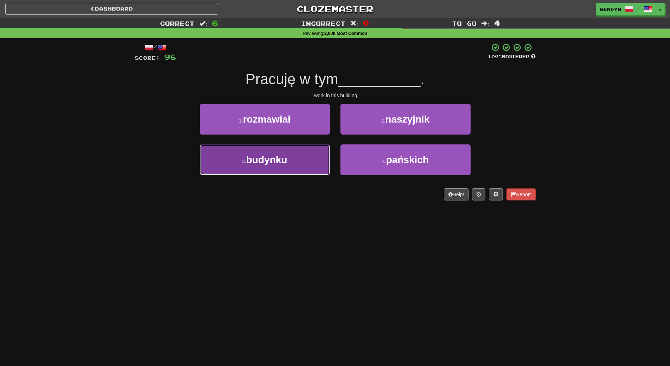
click at [294, 170] on button "3 . budynku" at bounding box center [265, 159] width 130 height 31
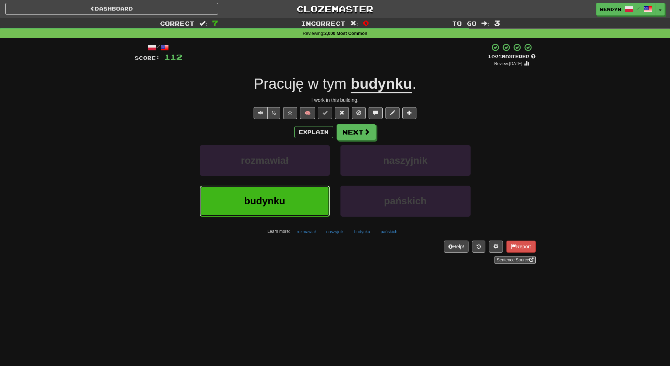
click at [290, 198] on button "budynku" at bounding box center [265, 200] width 130 height 31
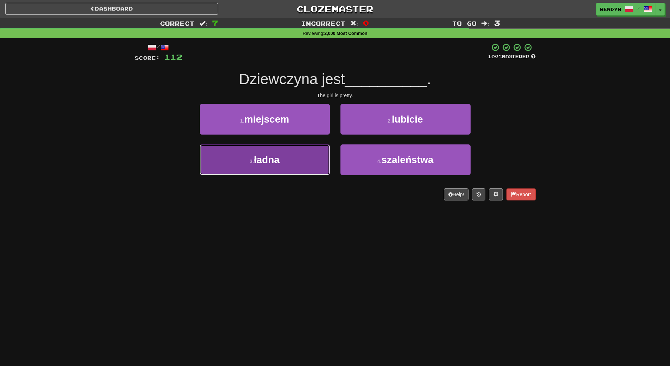
click at [293, 164] on button "3 . ładna" at bounding box center [265, 159] width 130 height 31
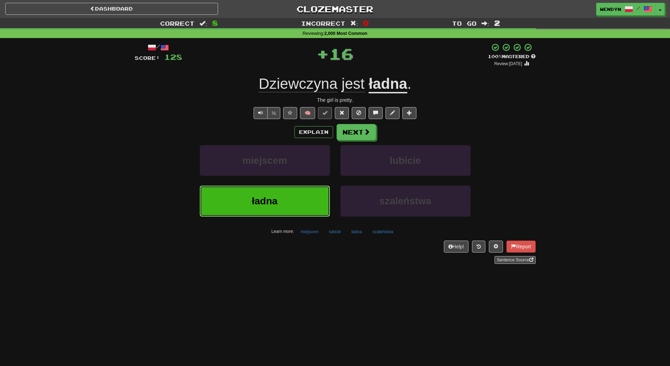
click at [288, 211] on button "ładna" at bounding box center [265, 200] width 130 height 31
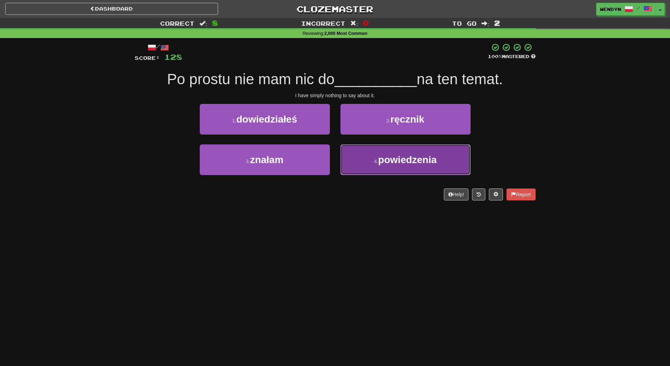
click at [419, 163] on span "powiedzenia" at bounding box center [407, 159] width 58 height 11
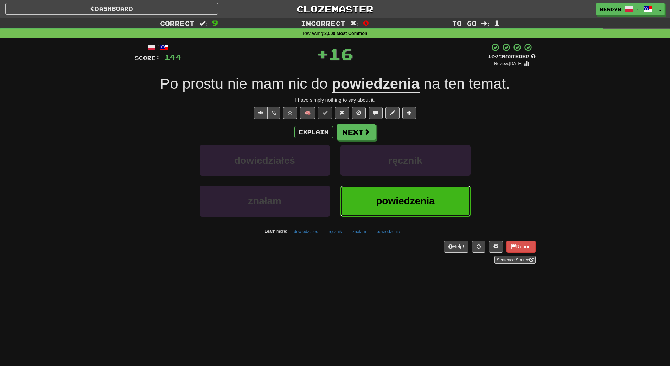
click at [419, 199] on span "powiedzenia" at bounding box center [405, 200] width 58 height 11
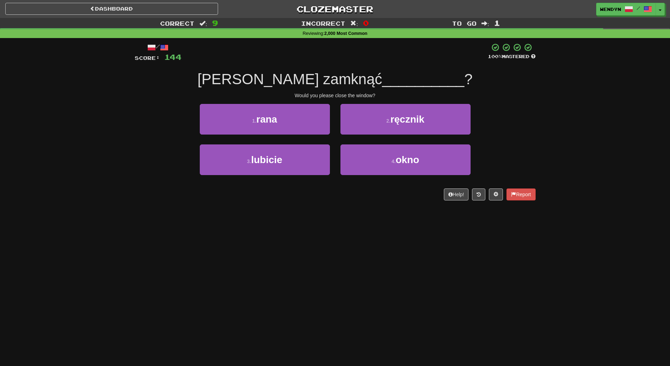
click at [322, 262] on div "Dashboard Clozemaster WendyN / Toggle Dropdown Dashboard Leaderboard Activity F…" at bounding box center [335, 183] width 670 height 366
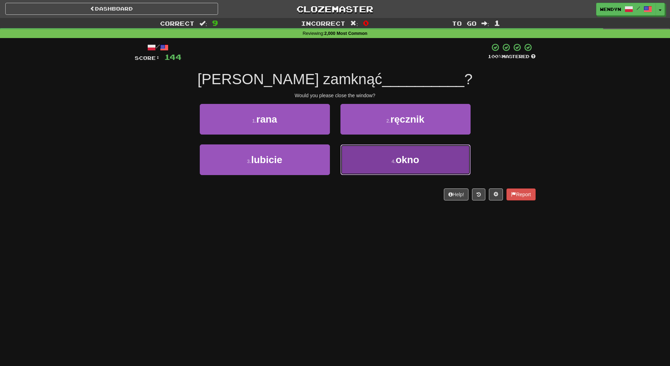
click at [407, 167] on button "4 . okno" at bounding box center [406, 159] width 130 height 31
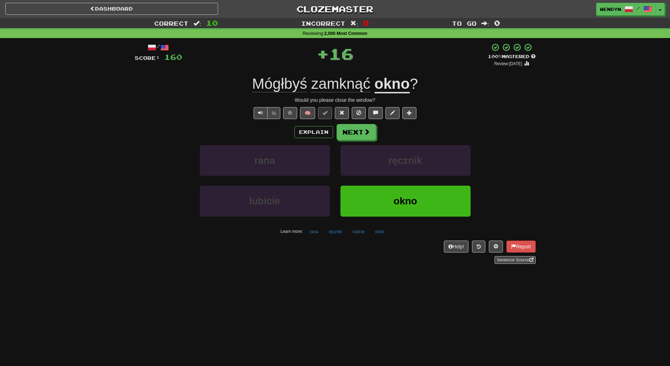
click at [409, 255] on div "Help! Report Sentence Source" at bounding box center [335, 251] width 401 height 23
click at [407, 196] on span "okno" at bounding box center [406, 200] width 24 height 11
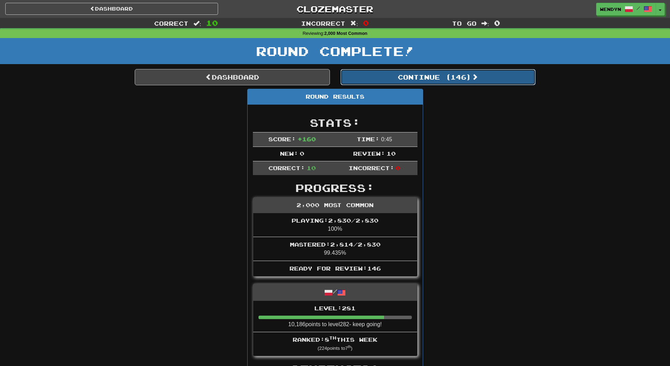
click at [466, 77] on button "Continue ( 146 )" at bounding box center [438, 77] width 195 height 16
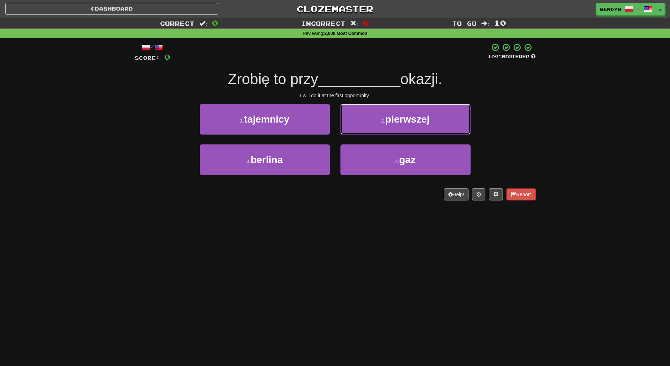
drag, startPoint x: 426, startPoint y: 115, endPoint x: 430, endPoint y: 122, distance: 8.2
click at [430, 121] on span "pierwszej" at bounding box center [407, 119] width 44 height 11
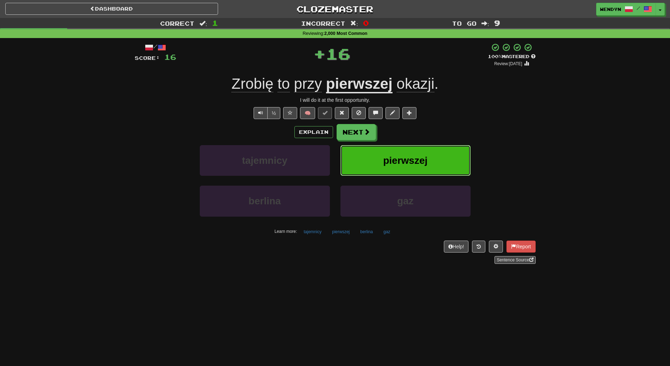
drag, startPoint x: 433, startPoint y: 152, endPoint x: 395, endPoint y: 204, distance: 64.1
click at [431, 158] on button "pierwszej" at bounding box center [406, 160] width 130 height 31
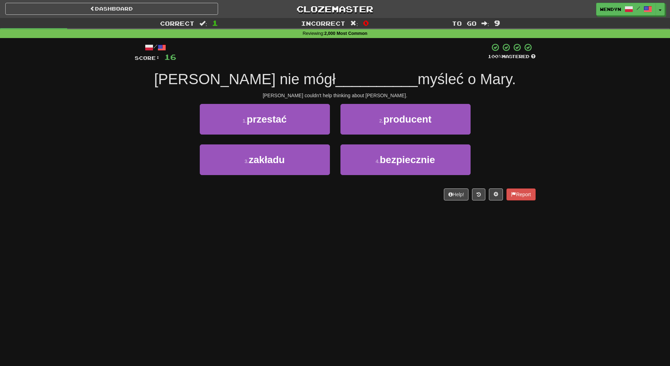
click at [347, 252] on div "Dashboard Clozemaster WendyN / Toggle Dropdown Dashboard Leaderboard Activity F…" at bounding box center [335, 183] width 670 height 366
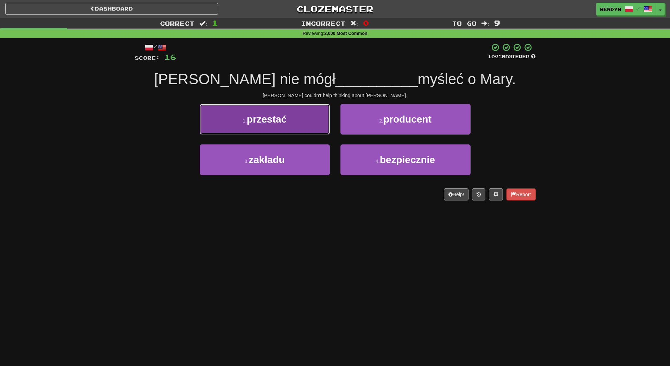
click at [274, 122] on span "przestać" at bounding box center [267, 119] width 40 height 11
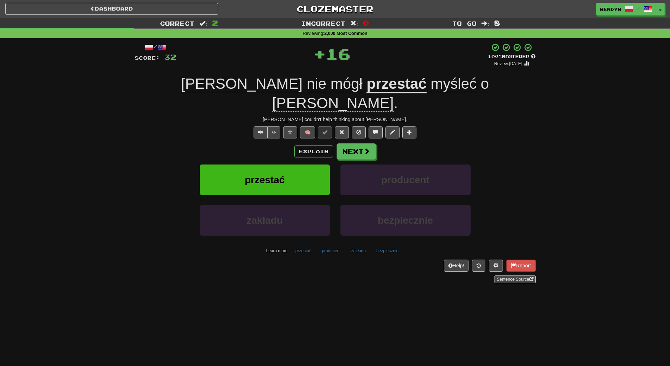
click at [273, 143] on div "Explain Next" at bounding box center [335, 151] width 401 height 16
click at [272, 164] on button "przestać" at bounding box center [265, 179] width 130 height 31
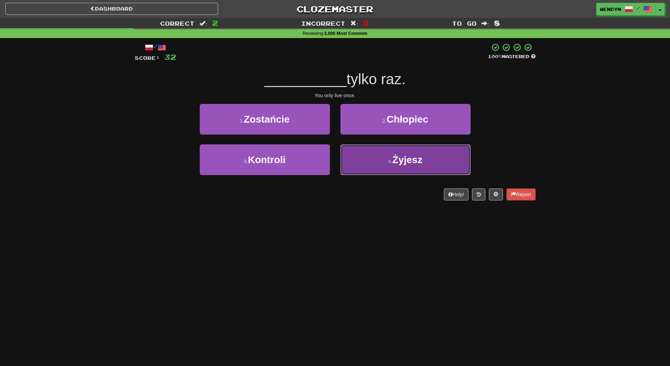
click at [404, 165] on span "Żyjesz" at bounding box center [408, 159] width 30 height 11
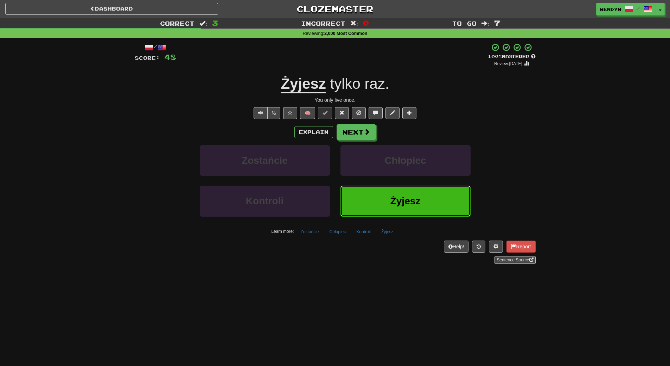
click at [449, 195] on button "Żyjesz" at bounding box center [406, 200] width 130 height 31
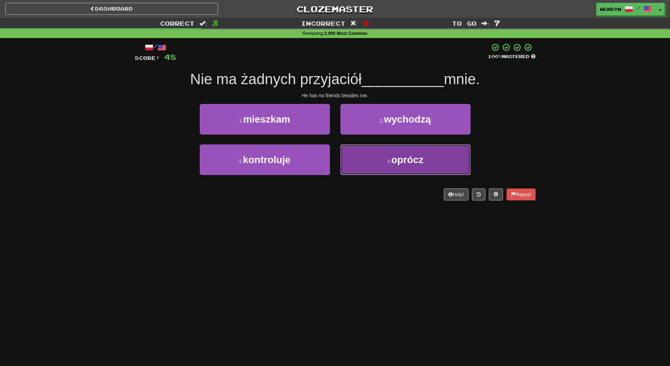
click at [412, 159] on span "oprócz" at bounding box center [407, 159] width 32 height 11
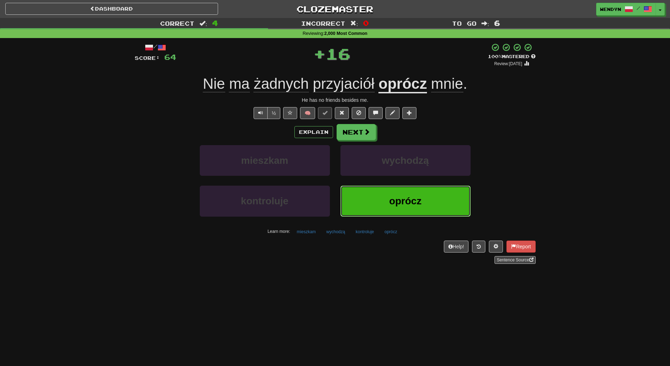
click at [409, 201] on span "oprócz" at bounding box center [405, 200] width 32 height 11
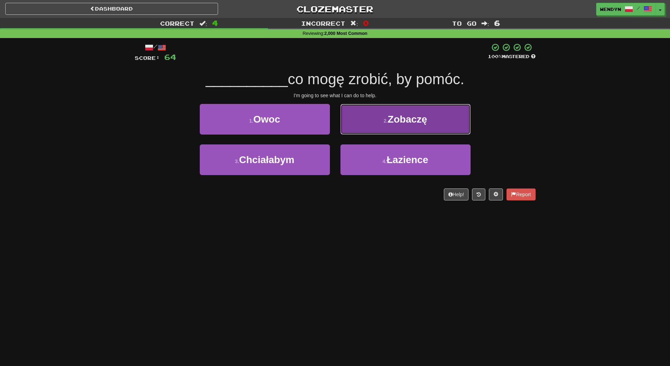
click at [426, 126] on button "2 . [GEOGRAPHIC_DATA]" at bounding box center [406, 119] width 130 height 31
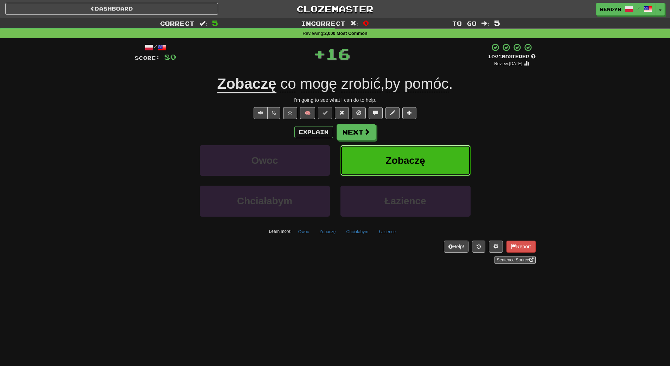
click at [426, 155] on button "Zobaczę" at bounding box center [406, 160] width 130 height 31
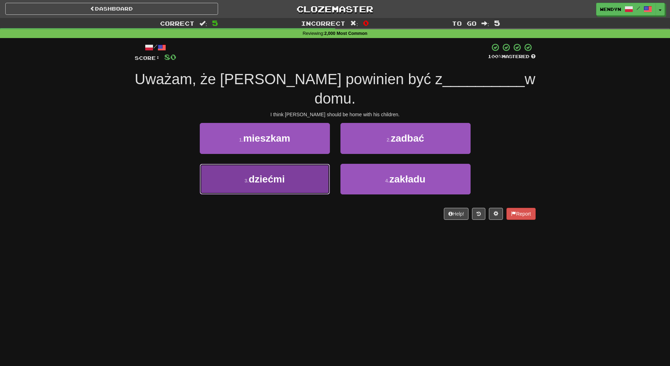
click at [293, 164] on button "3 . dziećmi" at bounding box center [265, 179] width 130 height 31
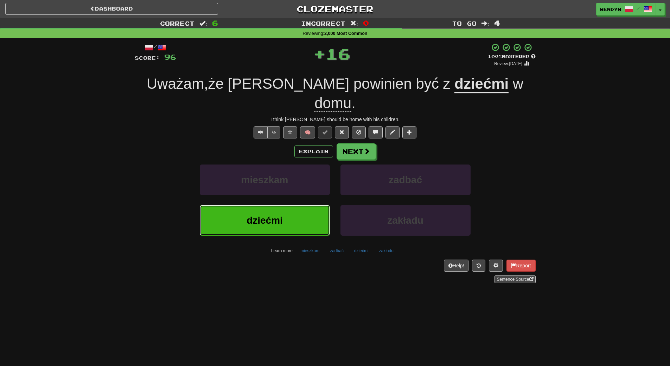
drag, startPoint x: 295, startPoint y: 192, endPoint x: 295, endPoint y: 185, distance: 7.4
click at [295, 205] on button "dziećmi" at bounding box center [265, 220] width 130 height 31
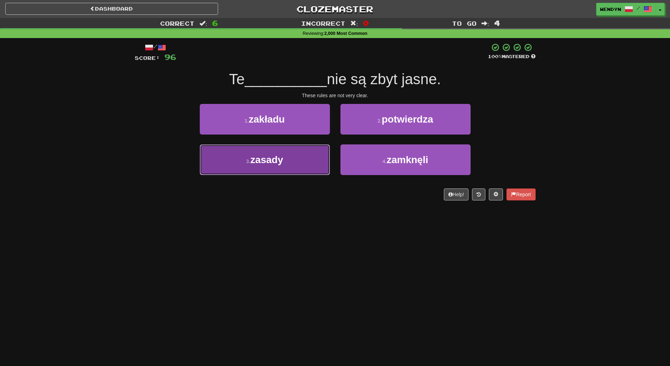
drag, startPoint x: 290, startPoint y: 161, endPoint x: 295, endPoint y: 188, distance: 27.9
click at [290, 163] on button "3 . zasady" at bounding box center [265, 159] width 130 height 31
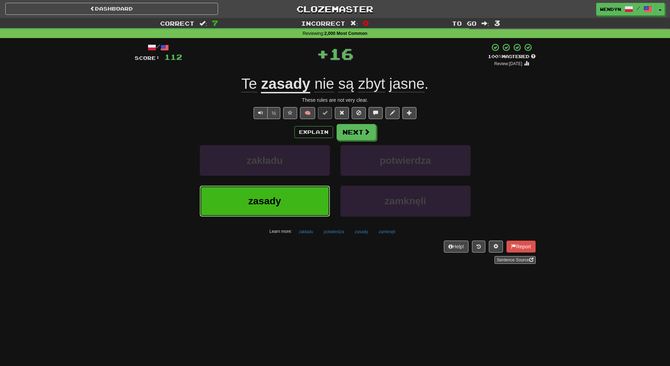
click at [295, 192] on button "zasady" at bounding box center [265, 200] width 130 height 31
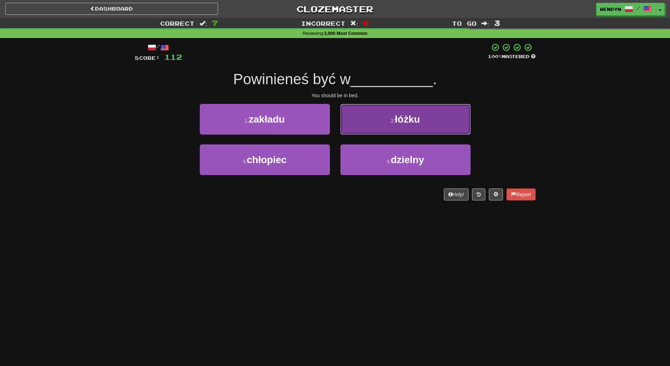
click at [433, 117] on button "2 . łóżku" at bounding box center [406, 119] width 130 height 31
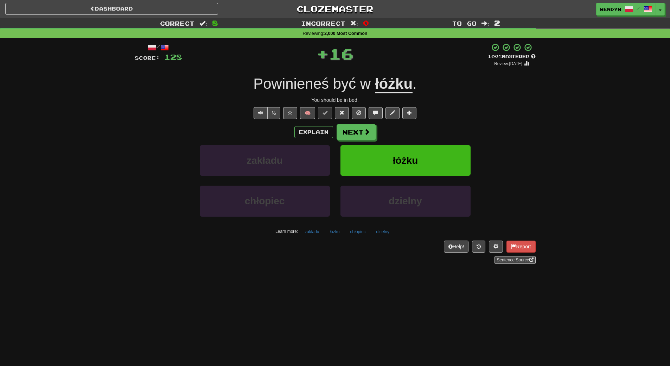
click at [446, 110] on div "½ 🧠" at bounding box center [335, 113] width 401 height 12
click at [444, 149] on button "łóżku" at bounding box center [406, 160] width 130 height 31
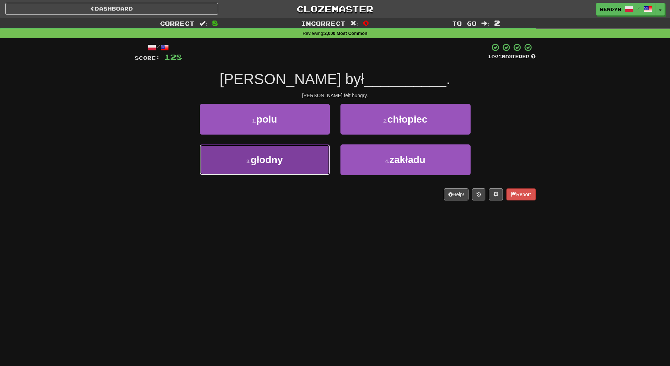
click at [291, 165] on button "3 . głodny" at bounding box center [265, 159] width 130 height 31
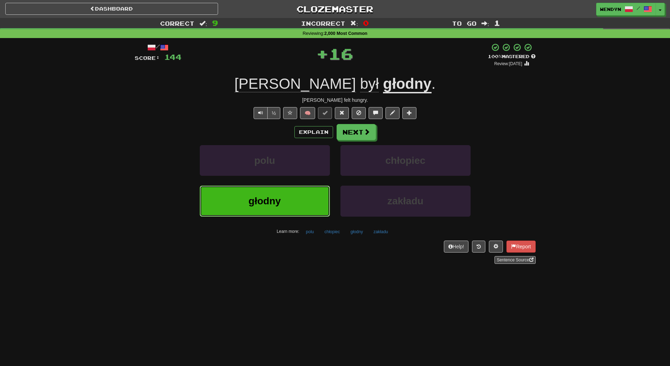
click at [276, 192] on button "głodny" at bounding box center [265, 200] width 130 height 31
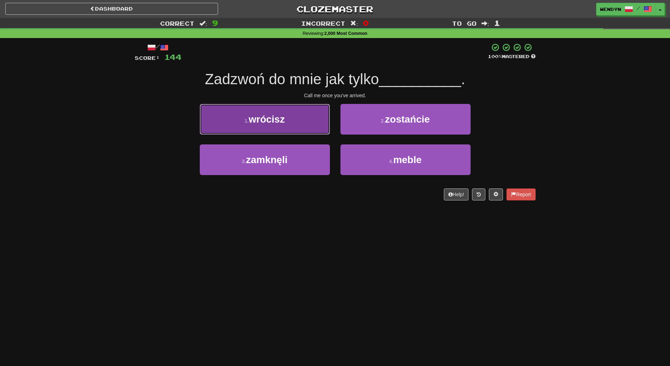
click at [280, 115] on span "wrócisz" at bounding box center [267, 119] width 36 height 11
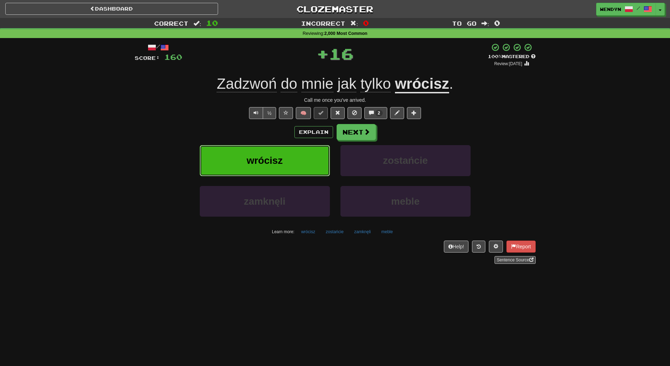
click at [282, 160] on span "wrócisz" at bounding box center [265, 160] width 36 height 11
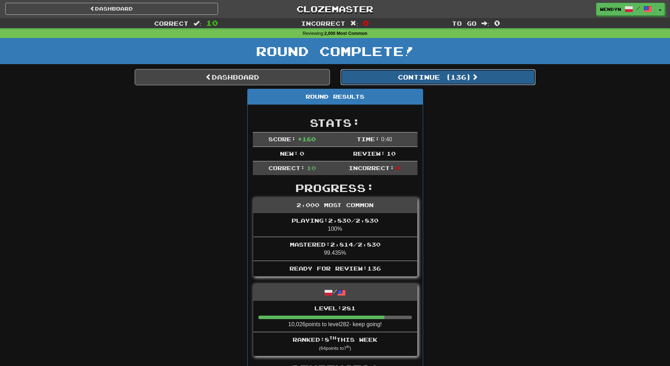
click at [468, 83] on button "Continue ( 136 )" at bounding box center [438, 77] width 195 height 16
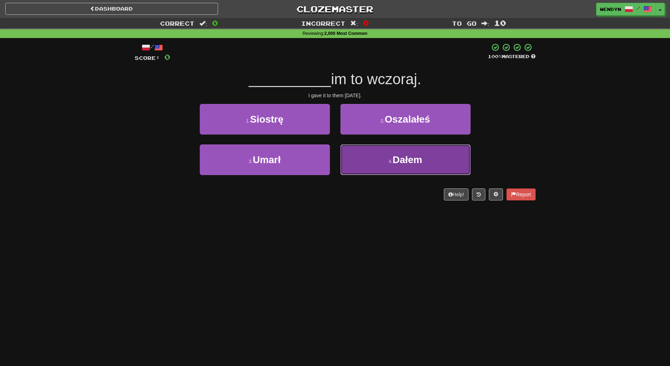
click at [395, 168] on button "4 . Dałem" at bounding box center [406, 159] width 130 height 31
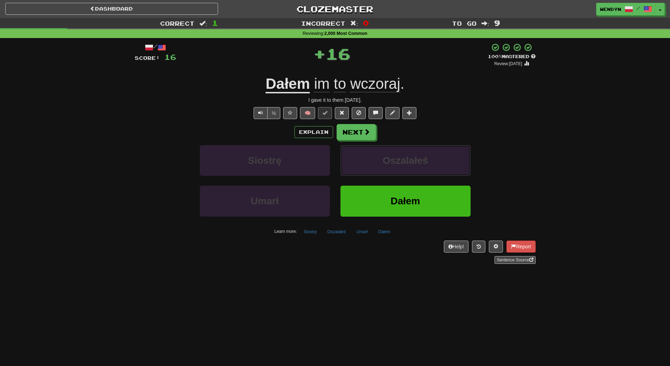
click at [395, 168] on button "Oszalałeś" at bounding box center [406, 160] width 130 height 31
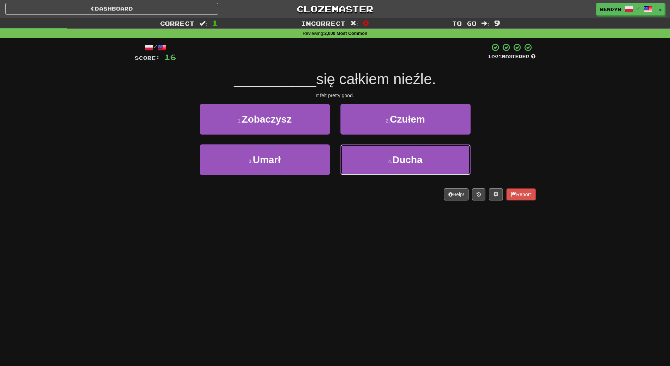
drag, startPoint x: 395, startPoint y: 168, endPoint x: 392, endPoint y: 196, distance: 28.3
click at [392, 196] on div "/ Score: 16 100 % Mastered __________ się całkiem nieźle. It felt pretty good. …" at bounding box center [335, 121] width 401 height 157
click at [392, 196] on div "Help! Report" at bounding box center [335, 194] width 401 height 12
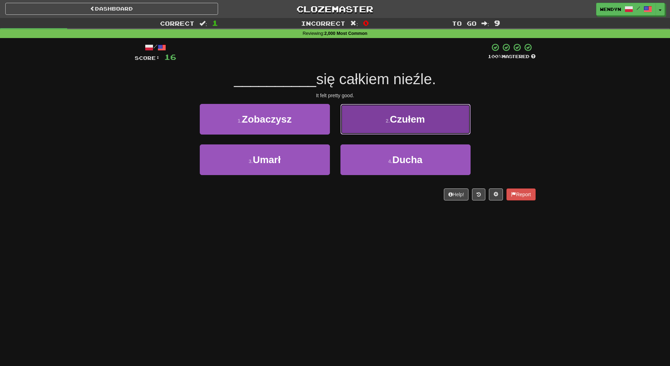
click at [425, 107] on button "2 . Czułem" at bounding box center [406, 119] width 130 height 31
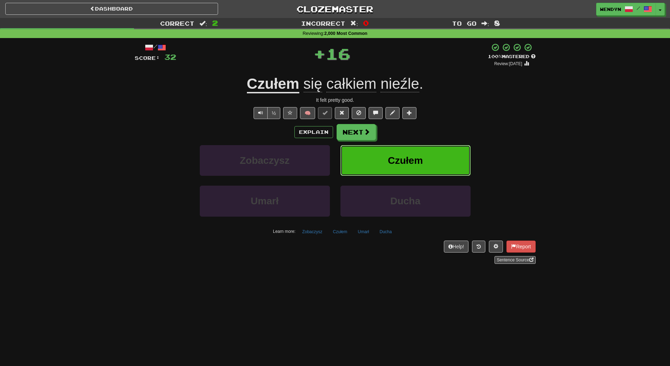
click at [424, 161] on button "Czułem" at bounding box center [406, 160] width 130 height 31
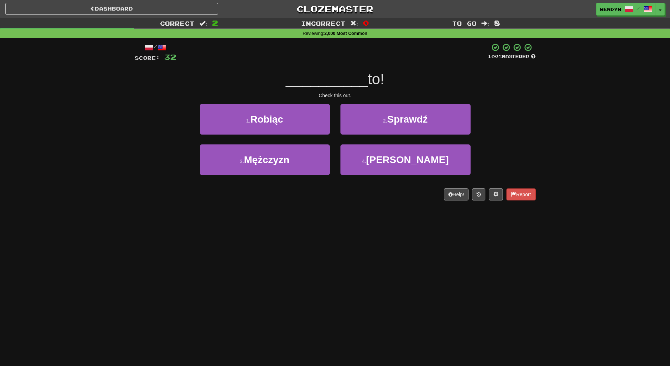
click at [354, 233] on div "Dashboard Clozemaster WendyN / Toggle Dropdown Dashboard Leaderboard Activity F…" at bounding box center [335, 183] width 670 height 366
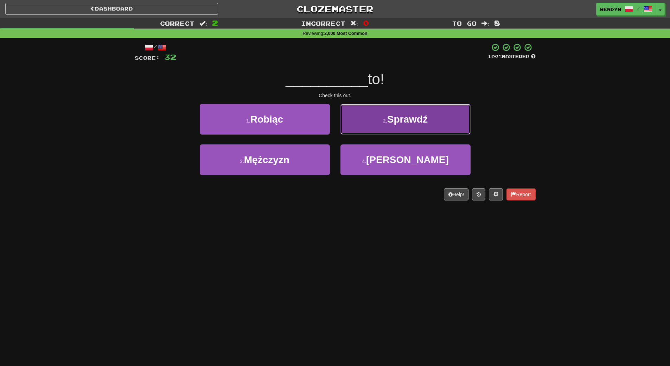
click at [439, 117] on button "2 . Sprawdź" at bounding box center [406, 119] width 130 height 31
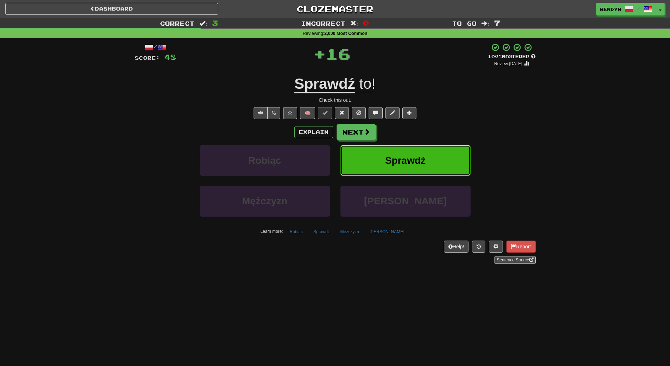
click at [436, 158] on button "Sprawdź" at bounding box center [406, 160] width 130 height 31
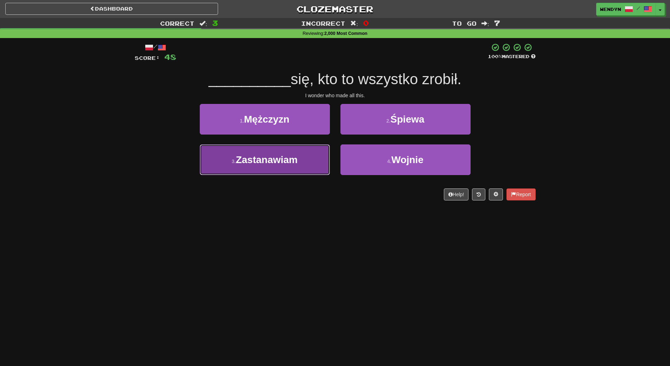
click at [307, 165] on button "3 . [GEOGRAPHIC_DATA]" at bounding box center [265, 159] width 130 height 31
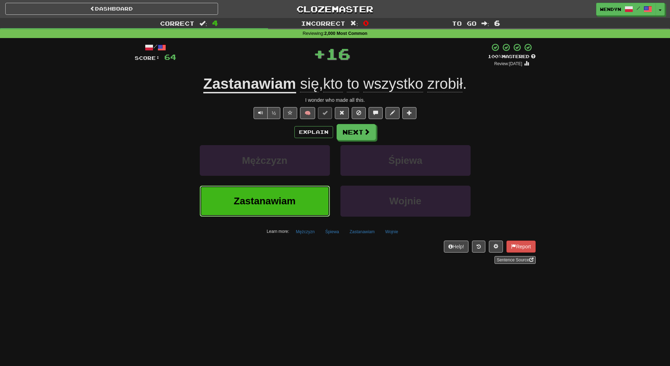
click at [310, 203] on button "Zastanawiam" at bounding box center [265, 200] width 130 height 31
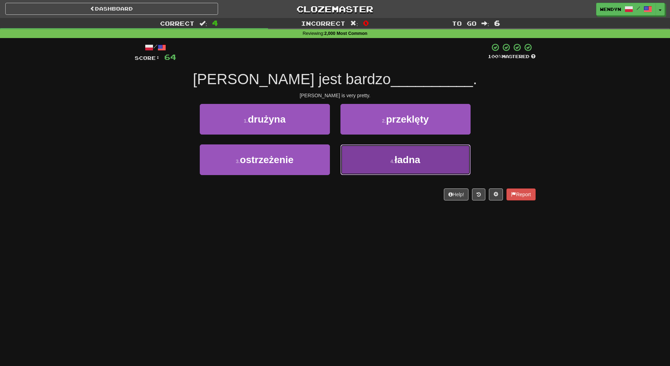
click at [420, 159] on span "ładna" at bounding box center [408, 159] width 26 height 11
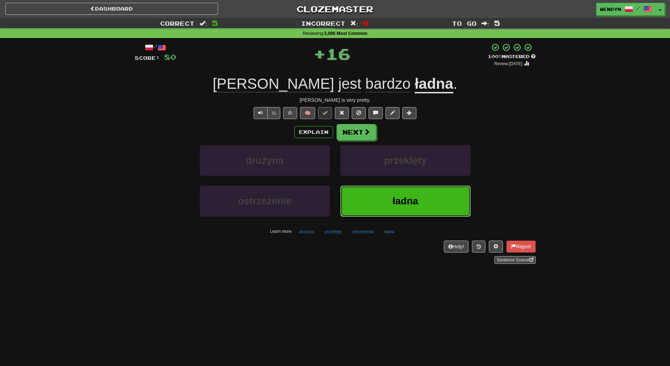
click at [407, 214] on button "ładna" at bounding box center [406, 200] width 130 height 31
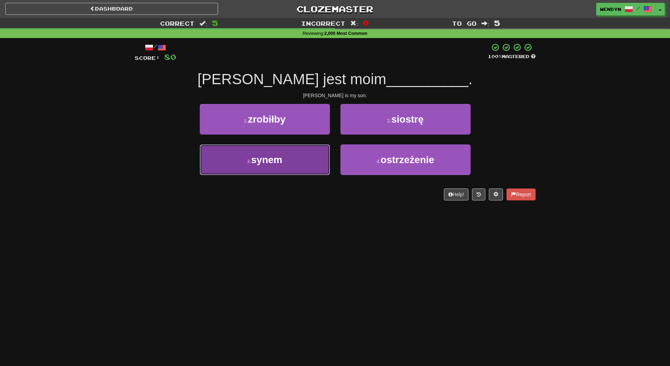
click at [298, 166] on button "3 . synem" at bounding box center [265, 159] width 130 height 31
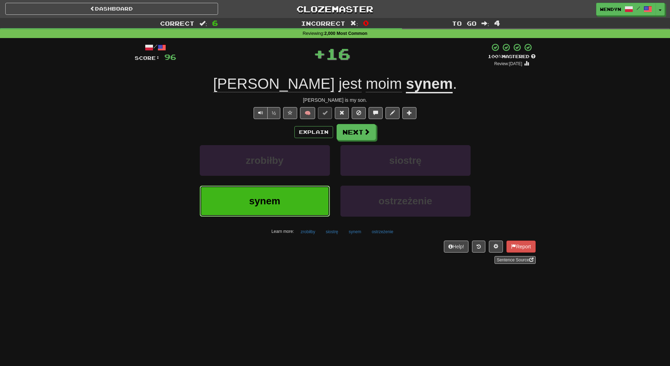
click at [304, 194] on button "synem" at bounding box center [265, 200] width 130 height 31
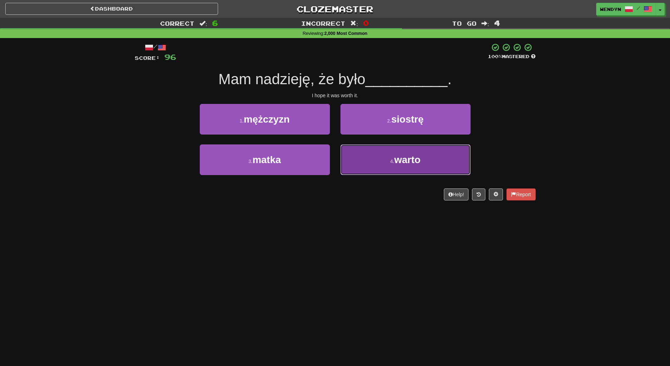
click at [393, 168] on button "4 . warto" at bounding box center [406, 159] width 130 height 31
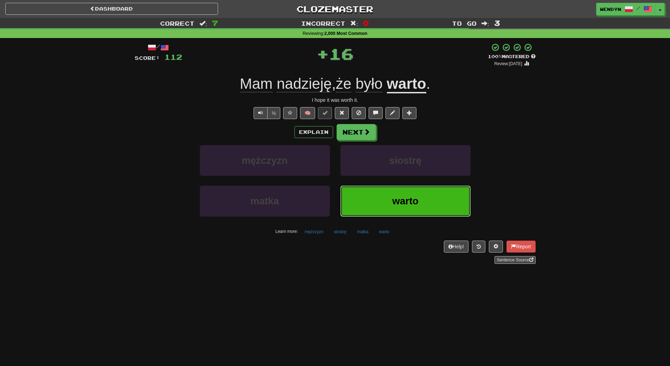
click at [396, 192] on button "warto" at bounding box center [406, 200] width 130 height 31
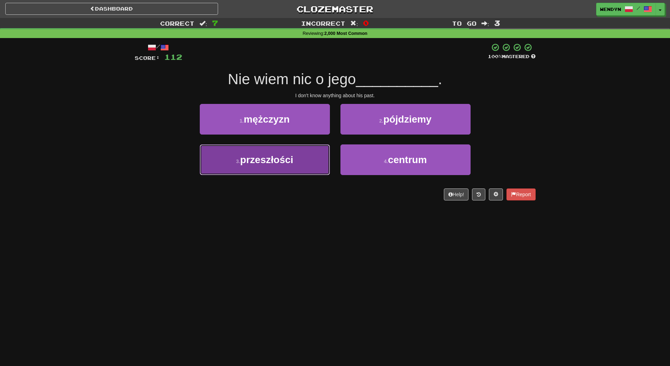
click at [310, 170] on button "3 . przeszłości" at bounding box center [265, 159] width 130 height 31
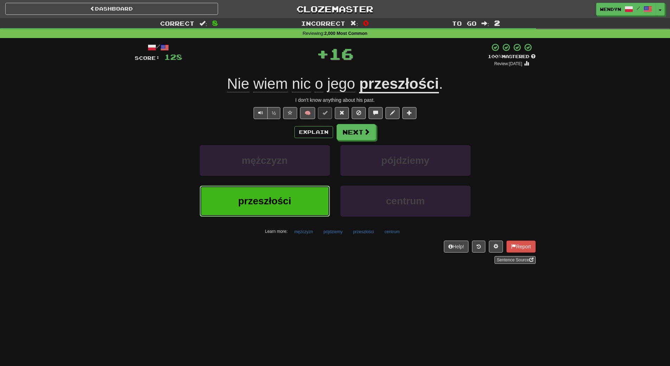
click at [307, 194] on button "przeszłości" at bounding box center [265, 200] width 130 height 31
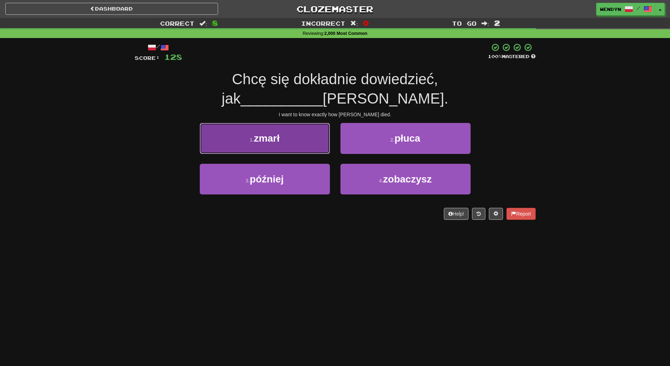
click at [272, 133] on span "zmarł" at bounding box center [267, 138] width 26 height 11
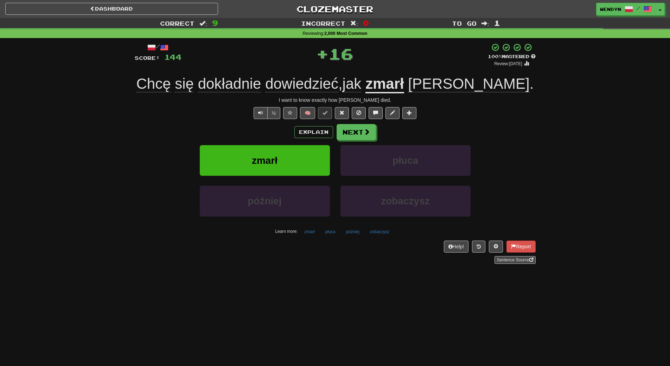
click at [273, 129] on div "Explain Next" at bounding box center [335, 132] width 401 height 16
click at [274, 149] on button "zmarł" at bounding box center [265, 160] width 130 height 31
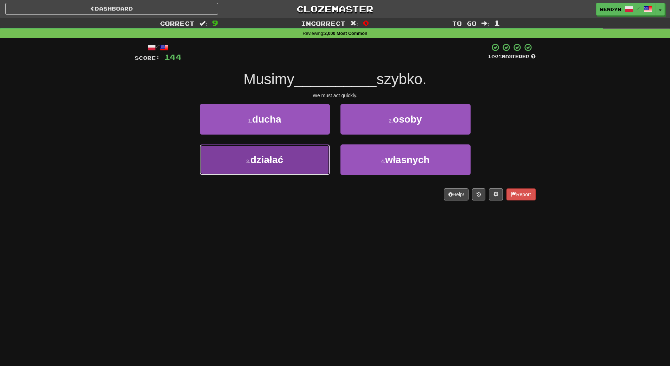
click at [269, 160] on span "działać" at bounding box center [266, 159] width 33 height 11
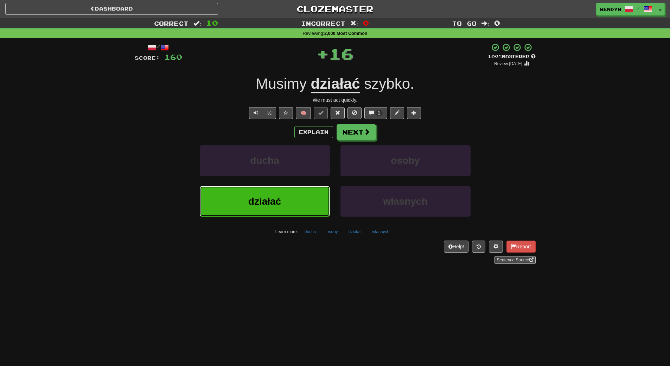
click at [271, 196] on span "działać" at bounding box center [264, 201] width 33 height 11
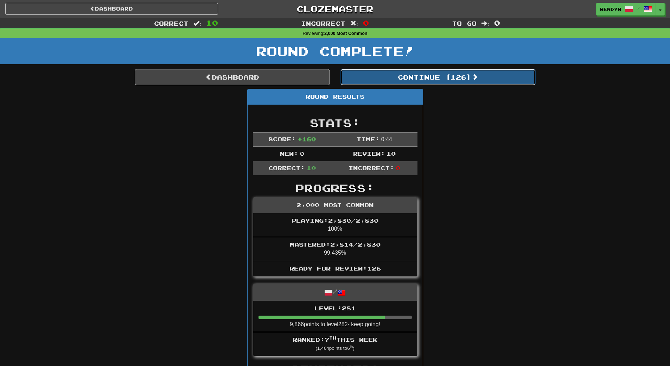
click at [459, 79] on button "Continue ( 126 )" at bounding box center [438, 77] width 195 height 16
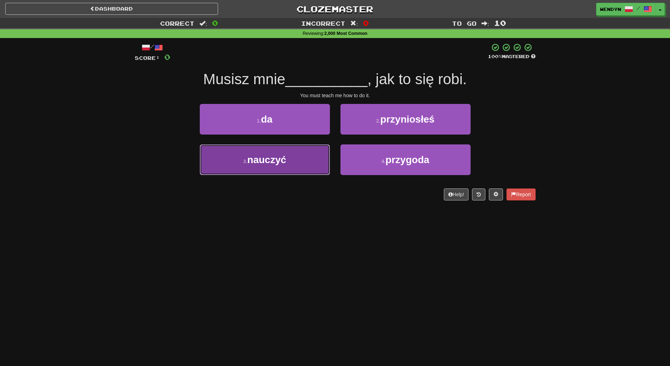
click at [284, 159] on span "nauczyć" at bounding box center [266, 159] width 39 height 11
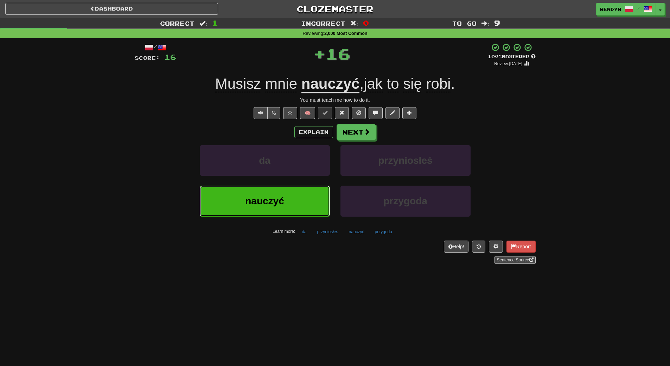
click at [287, 197] on button "nauczyć" at bounding box center [265, 200] width 130 height 31
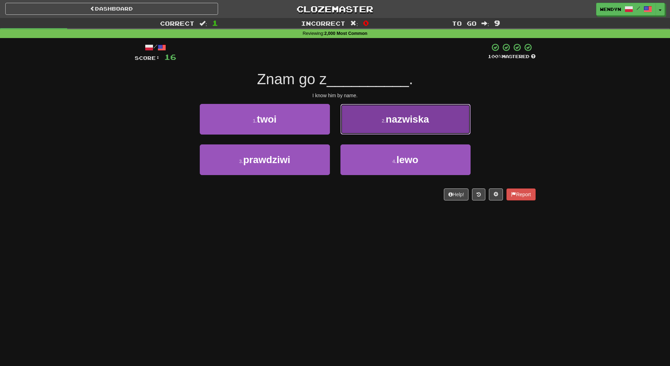
click at [418, 122] on span "nazwiska" at bounding box center [407, 119] width 43 height 11
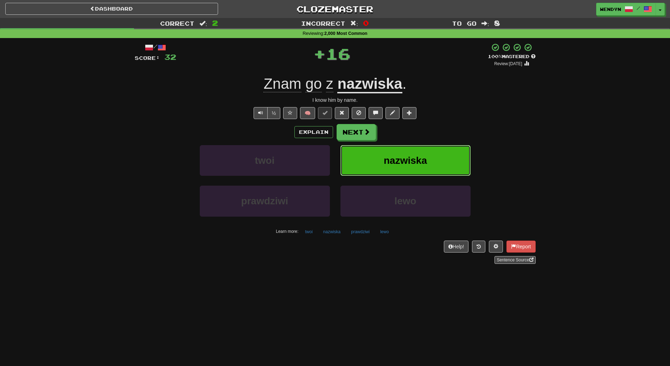
click at [419, 149] on button "nazwiska" at bounding box center [406, 160] width 130 height 31
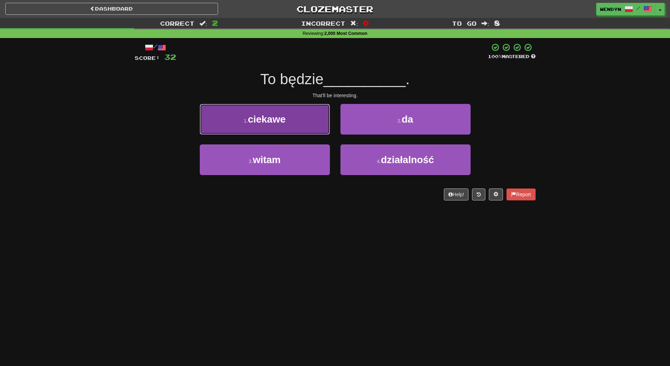
drag, startPoint x: 284, startPoint y: 115, endPoint x: 284, endPoint y: 121, distance: 6.0
click at [284, 116] on span "ciekawe" at bounding box center [267, 119] width 38 height 11
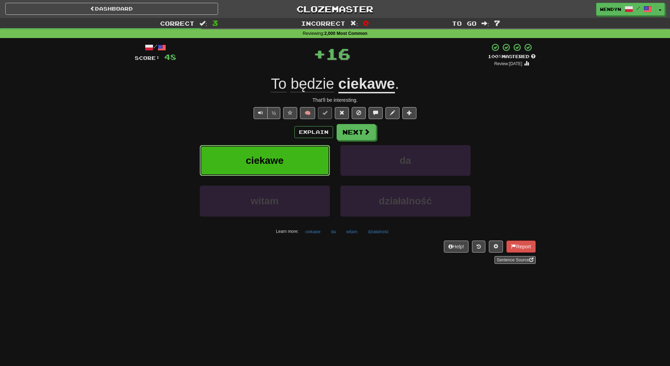
click at [290, 155] on button "ciekawe" at bounding box center [265, 160] width 130 height 31
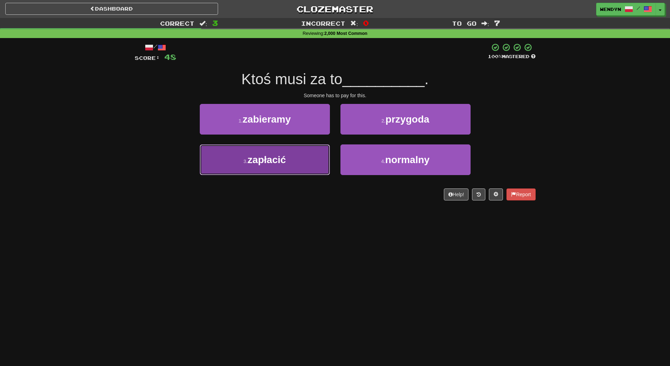
click at [293, 163] on button "3 . zapłacić" at bounding box center [265, 159] width 130 height 31
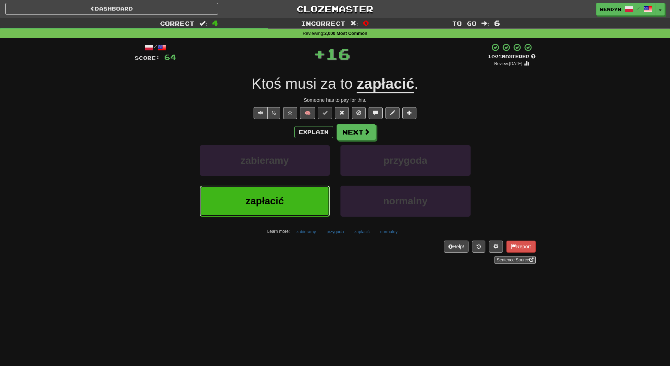
click at [297, 195] on button "zapłacić" at bounding box center [265, 200] width 130 height 31
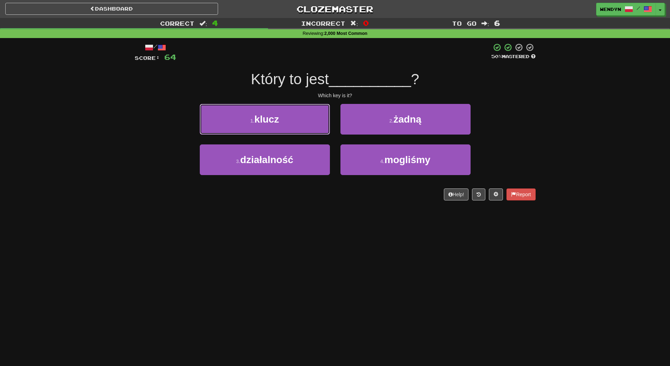
drag, startPoint x: 260, startPoint y: 108, endPoint x: 267, endPoint y: 140, distance: 32.5
click at [260, 109] on button "1 . klucz" at bounding box center [265, 119] width 130 height 31
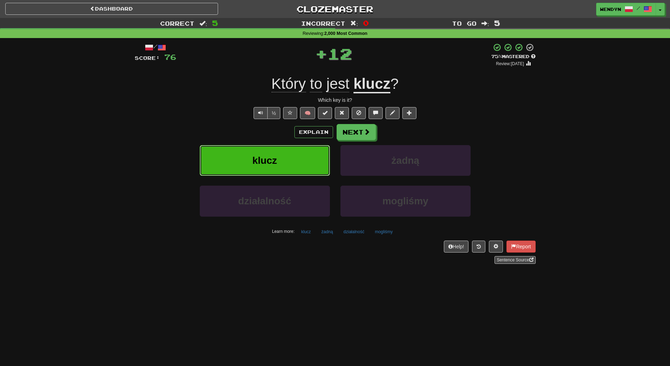
click at [270, 158] on span "klucz" at bounding box center [264, 160] width 25 height 11
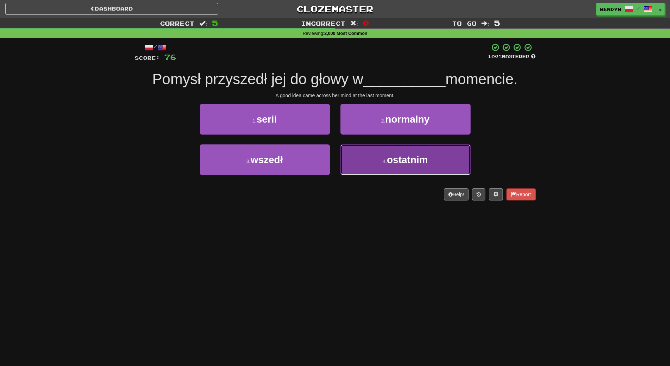
click at [415, 171] on button "4 . ostatnim" at bounding box center [406, 159] width 130 height 31
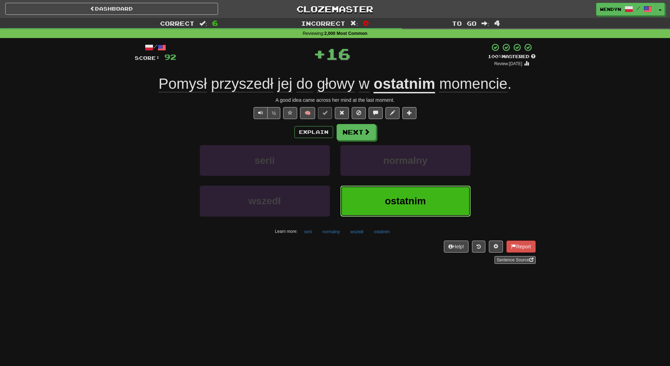
click at [413, 208] on button "ostatnim" at bounding box center [406, 200] width 130 height 31
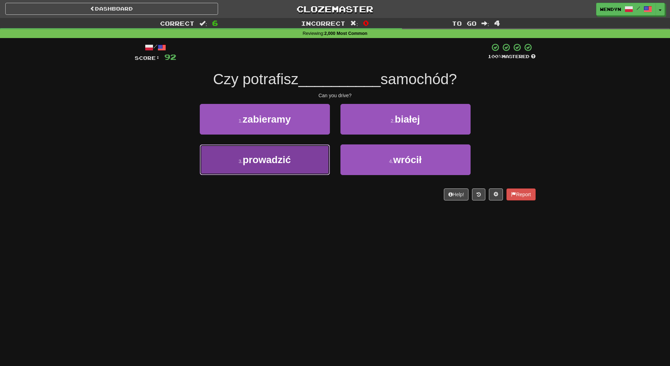
click at [300, 168] on button "3 . prowadzić" at bounding box center [265, 159] width 130 height 31
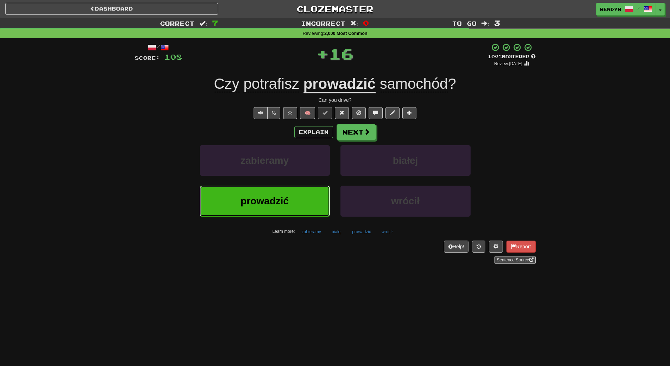
click at [300, 187] on button "prowadzić" at bounding box center [265, 200] width 130 height 31
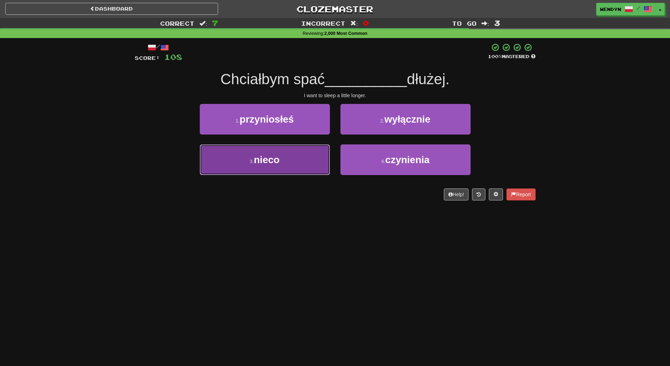
click at [309, 165] on button "3 . nieco" at bounding box center [265, 159] width 130 height 31
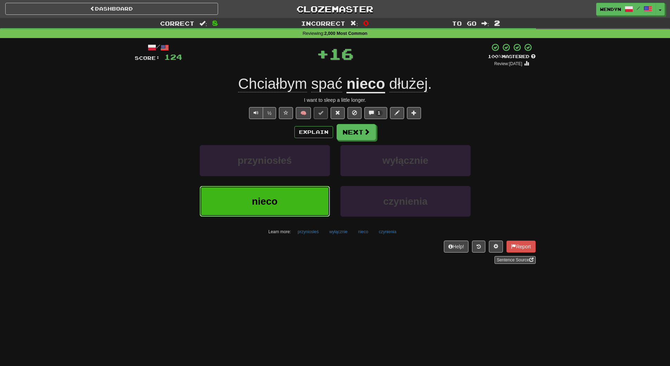
click at [301, 188] on button "nieco" at bounding box center [265, 201] width 130 height 31
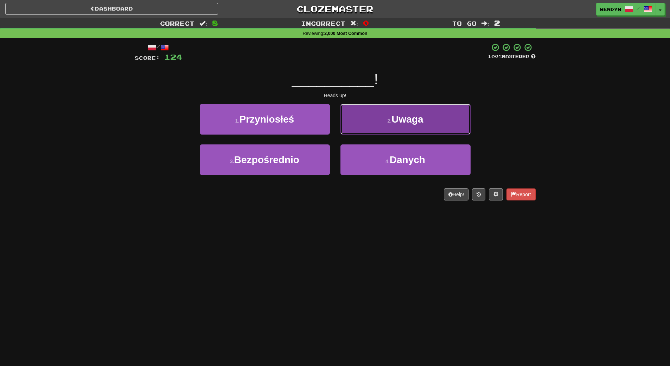
click at [439, 114] on button "2 . Uwaga" at bounding box center [406, 119] width 130 height 31
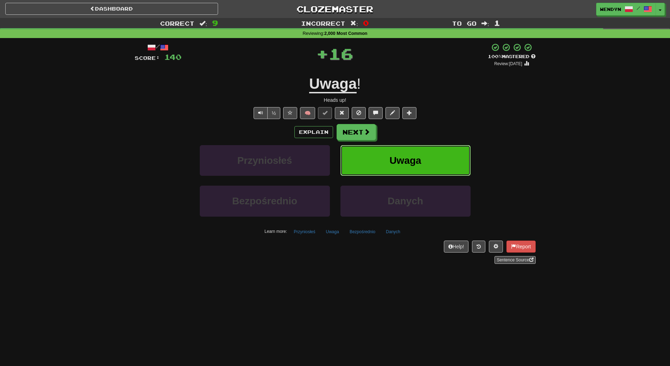
click at [434, 161] on button "Uwaga" at bounding box center [406, 160] width 130 height 31
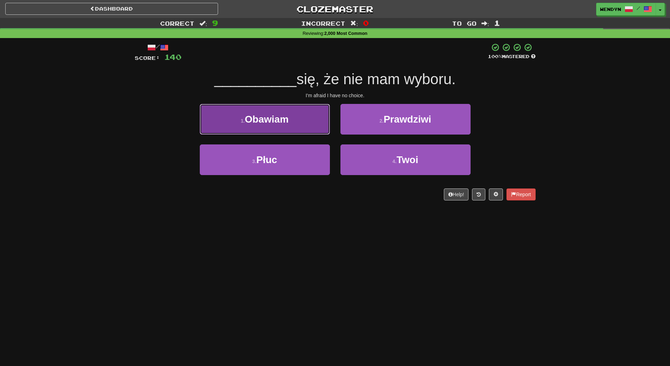
click at [289, 126] on button "1 . Obawiam" at bounding box center [265, 119] width 130 height 31
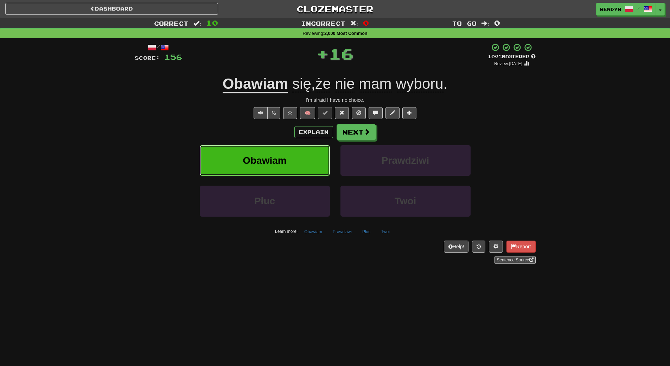
click at [291, 154] on button "Obawiam" at bounding box center [265, 160] width 130 height 31
